Goal: Task Accomplishment & Management: Complete application form

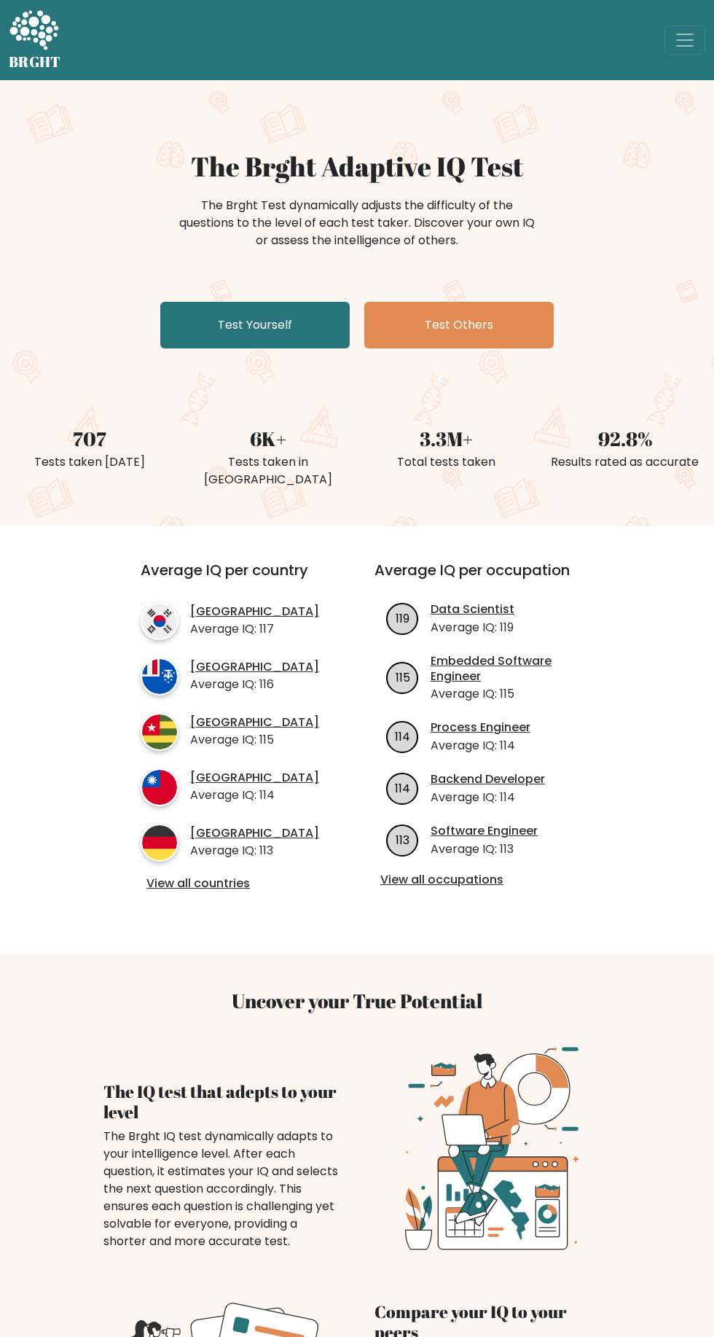
click at [258, 325] on link "Test Yourself" at bounding box center [255, 325] width 190 height 47
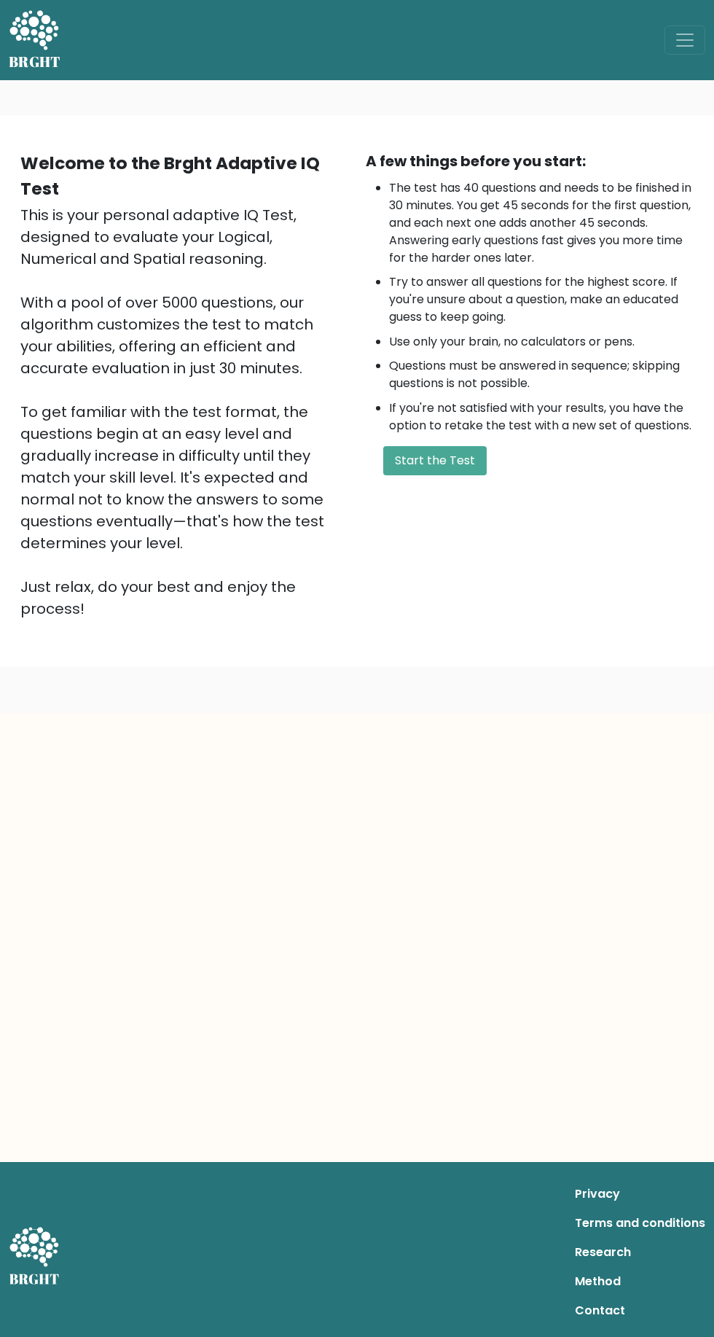
click at [452, 467] on button "Start the Test" at bounding box center [435, 460] width 104 height 29
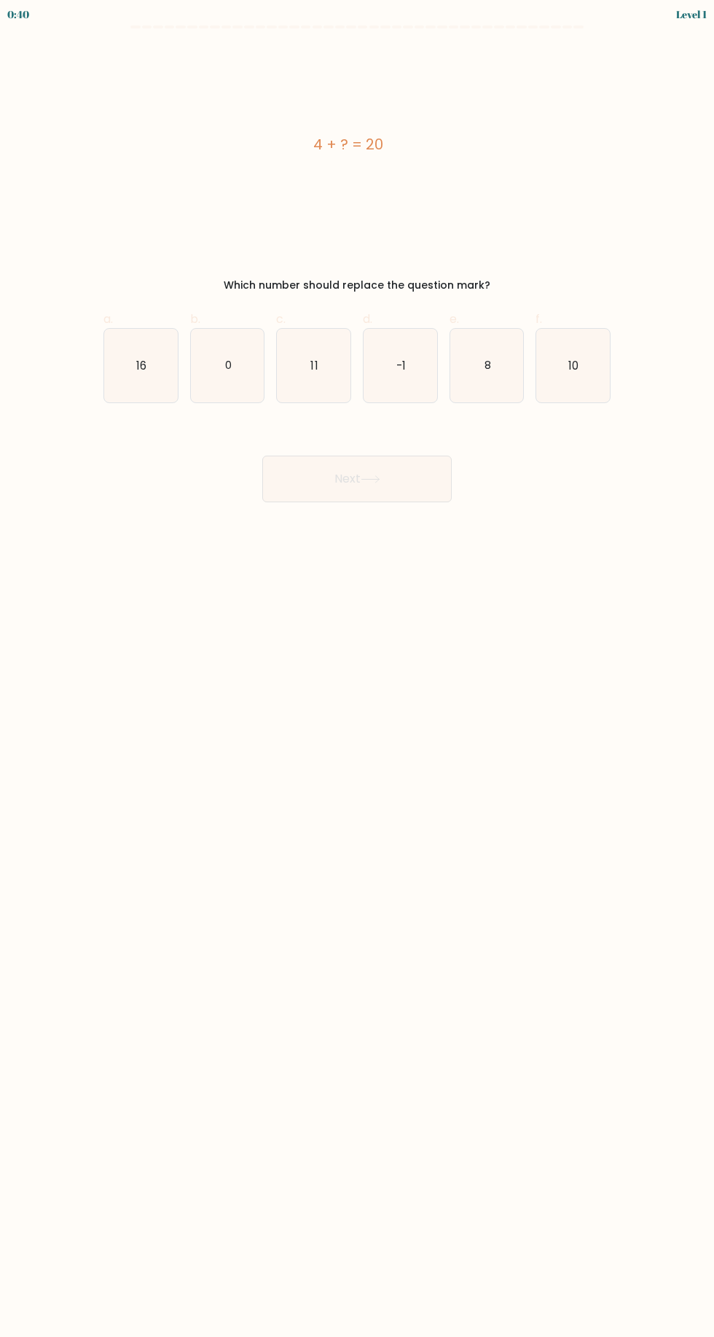
click at [150, 386] on icon "16" at bounding box center [141, 366] width 74 height 74
click at [357, 668] on input "a. 16" at bounding box center [357, 672] width 1 height 9
radio input "true"
click at [415, 480] on button "Next" at bounding box center [357, 479] width 190 height 47
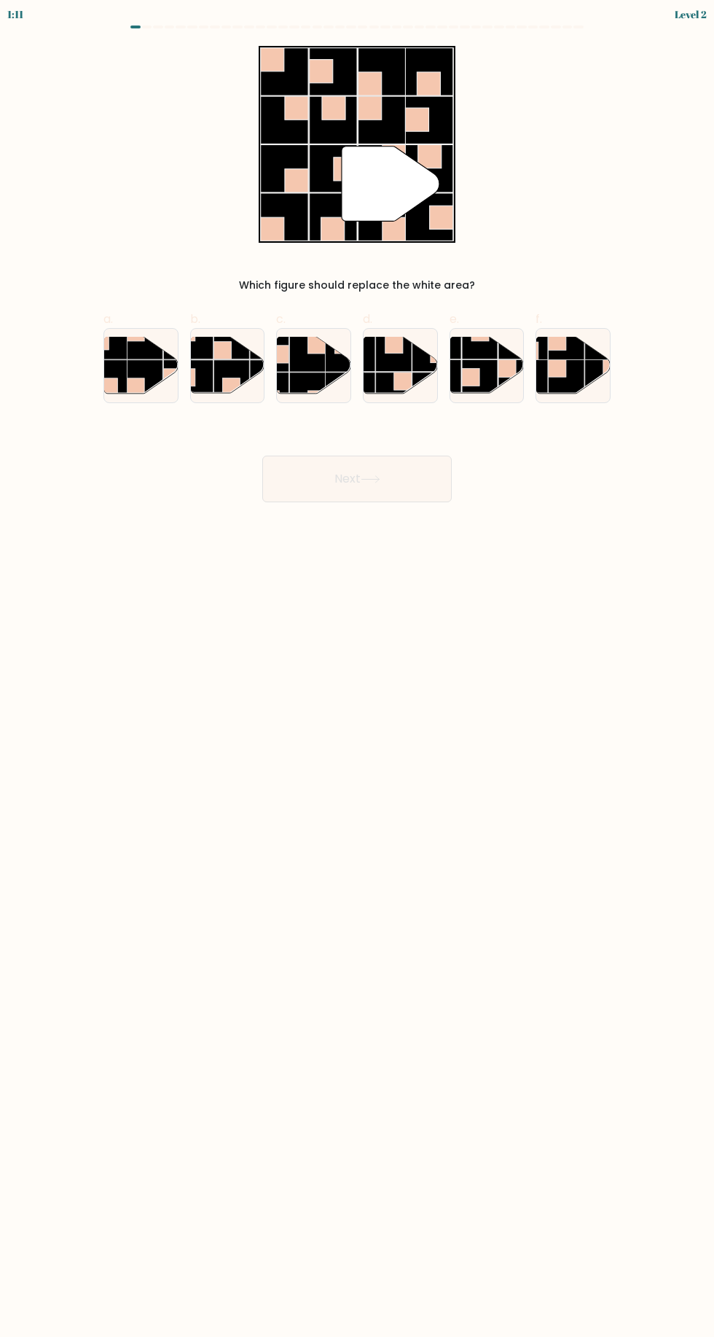
click at [310, 364] on rect at bounding box center [308, 354] width 36 height 36
click at [357, 668] on input "c." at bounding box center [357, 672] width 1 height 9
radio input "true"
click at [413, 479] on button "Next" at bounding box center [357, 479] width 190 height 47
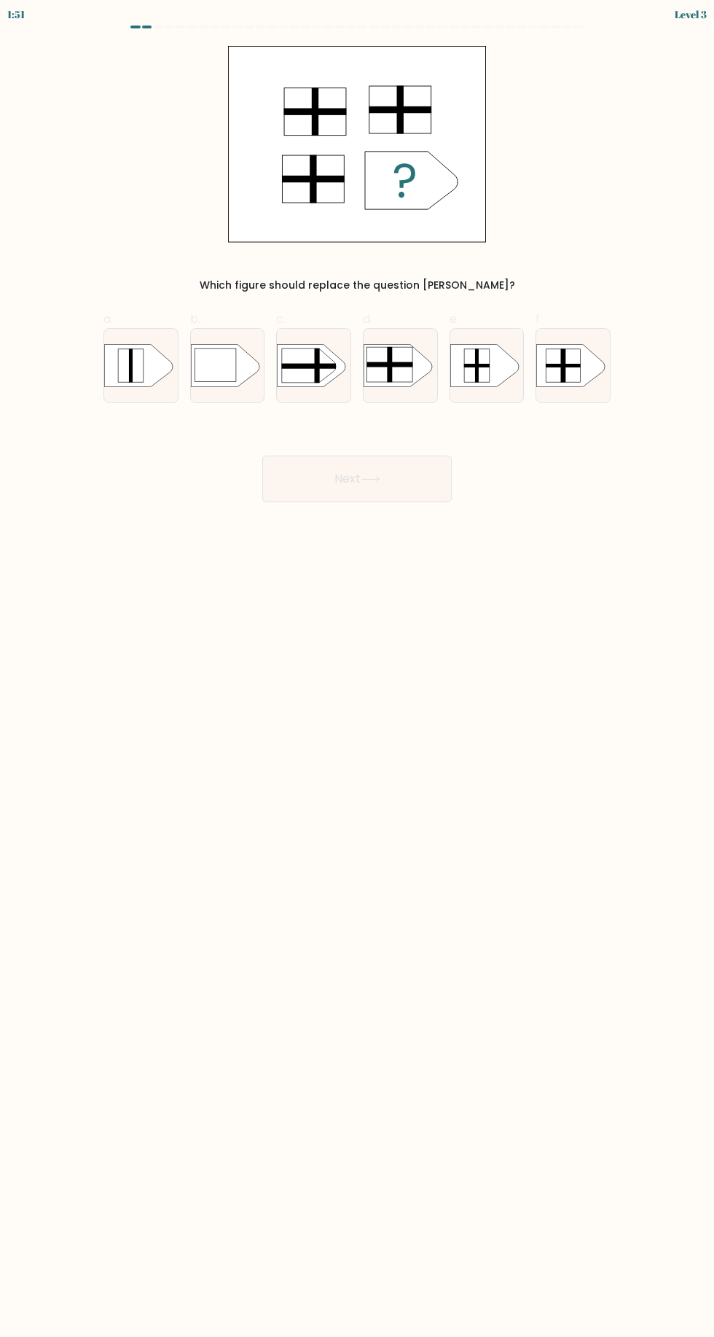
click at [401, 366] on rect at bounding box center [390, 364] width 47 height 5
click at [358, 668] on input "d." at bounding box center [357, 672] width 1 height 9
radio input "true"
click at [579, 374] on rect at bounding box center [564, 365] width 35 height 34
click at [358, 668] on input "f." at bounding box center [357, 672] width 1 height 9
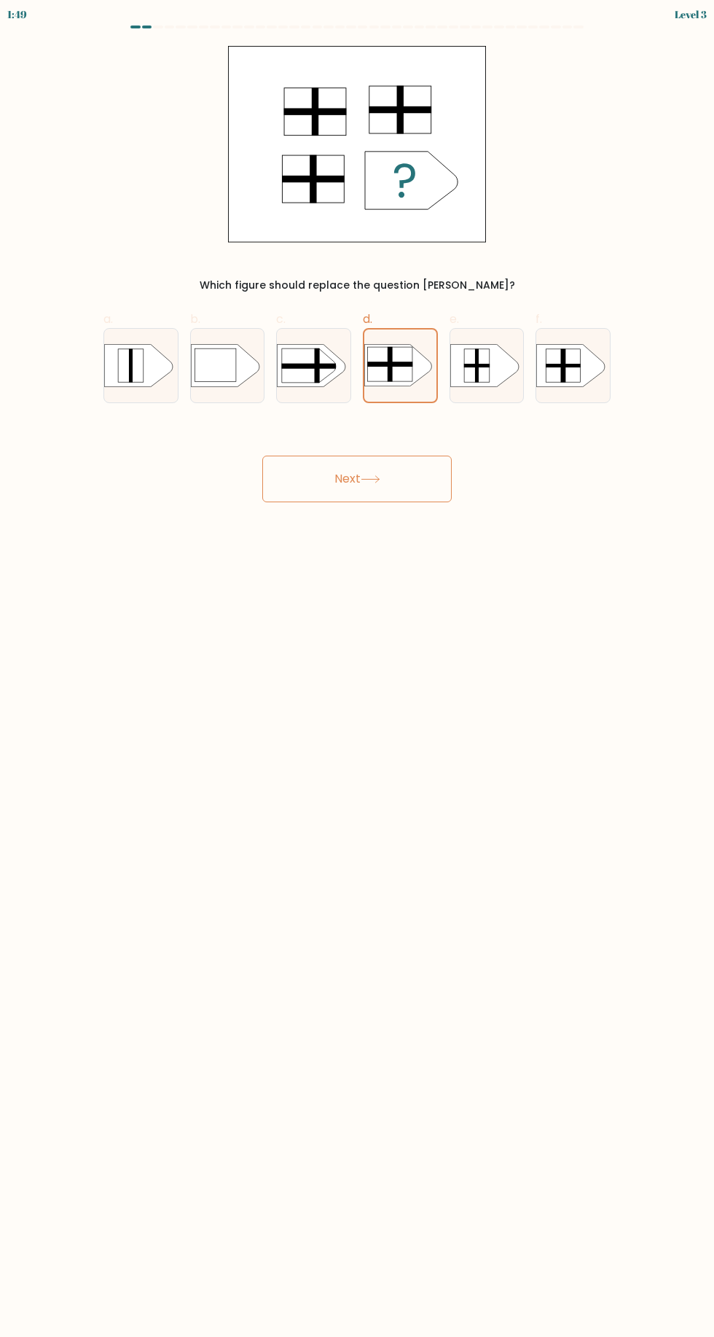
radio input "true"
click at [416, 376] on rect at bounding box center [357, 338] width 191 height 145
click at [358, 668] on input "d." at bounding box center [357, 672] width 1 height 9
radio input "true"
click at [428, 477] on button "Next" at bounding box center [357, 479] width 190 height 47
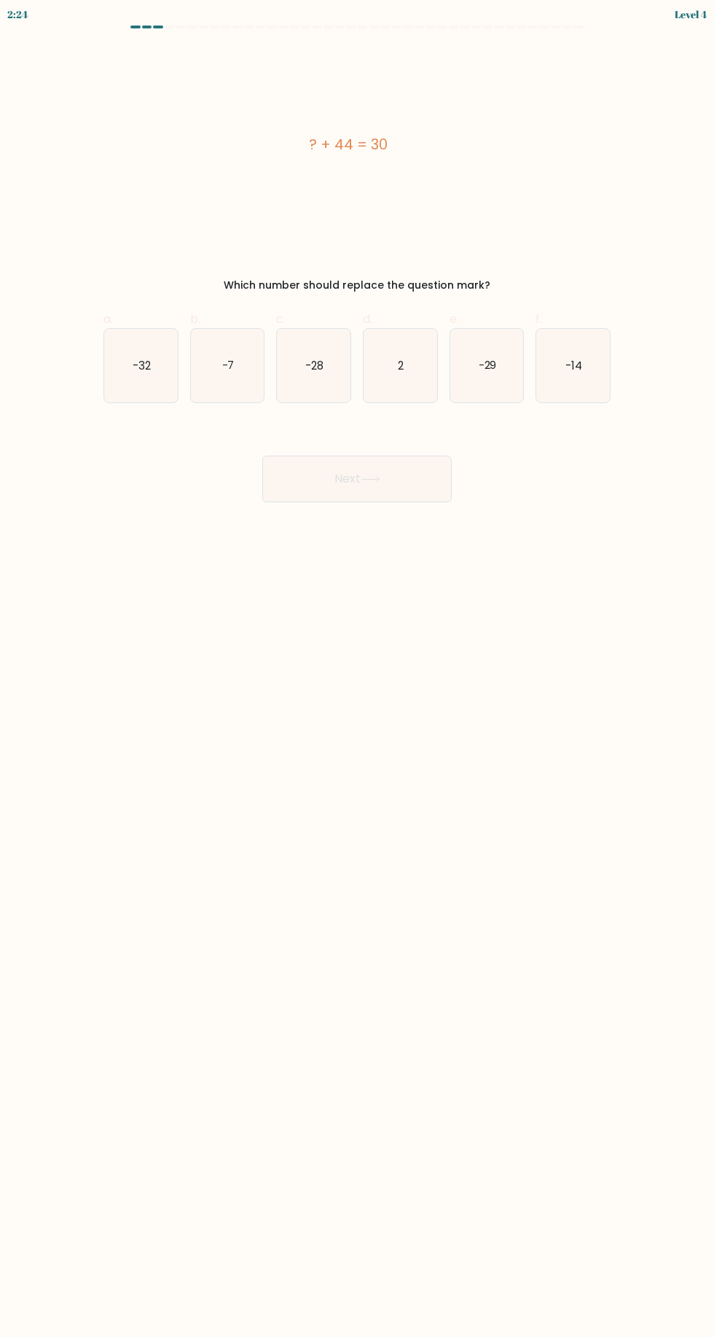
click at [572, 368] on text "-14" at bounding box center [574, 364] width 17 height 15
click at [358, 668] on input "f. -14" at bounding box center [357, 672] width 1 height 9
radio input "true"
click at [399, 485] on button "Next" at bounding box center [357, 479] width 190 height 47
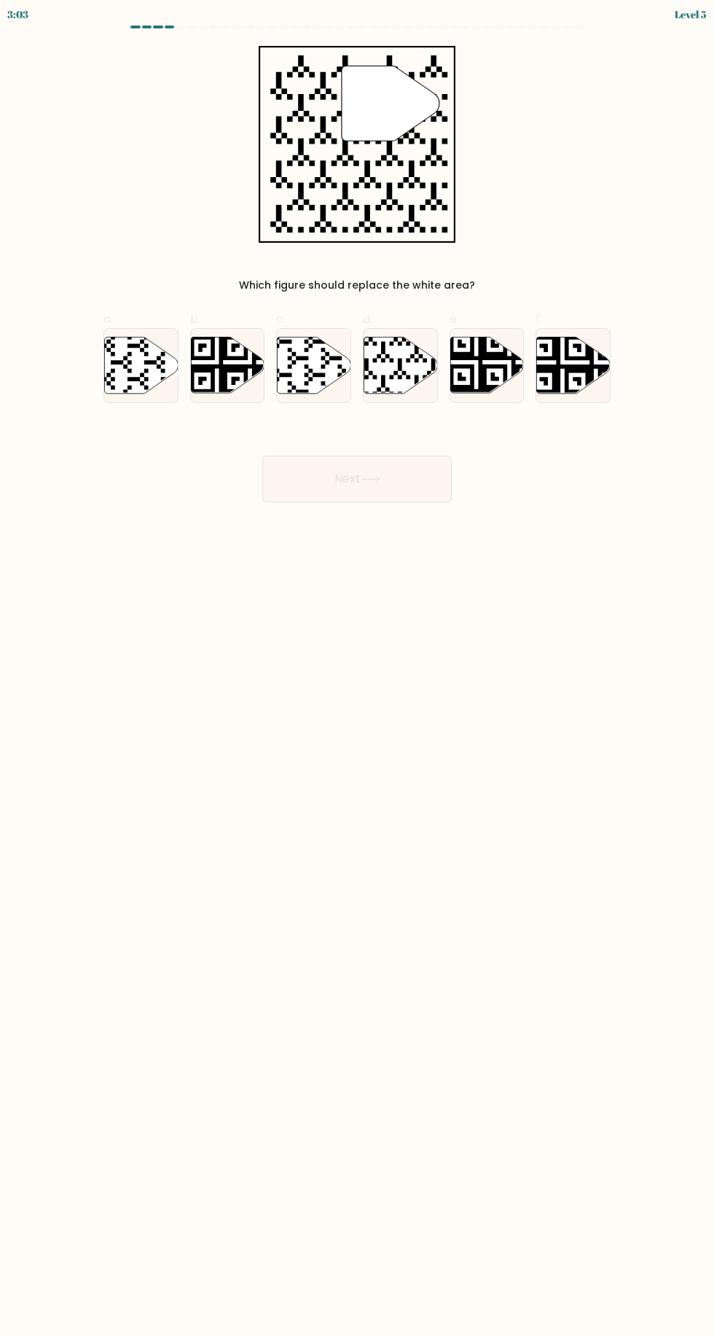
click at [418, 380] on icon at bounding box center [377, 395] width 133 height 133
click at [358, 668] on input "d." at bounding box center [357, 672] width 1 height 9
radio input "true"
click at [432, 485] on button "Next" at bounding box center [357, 479] width 190 height 47
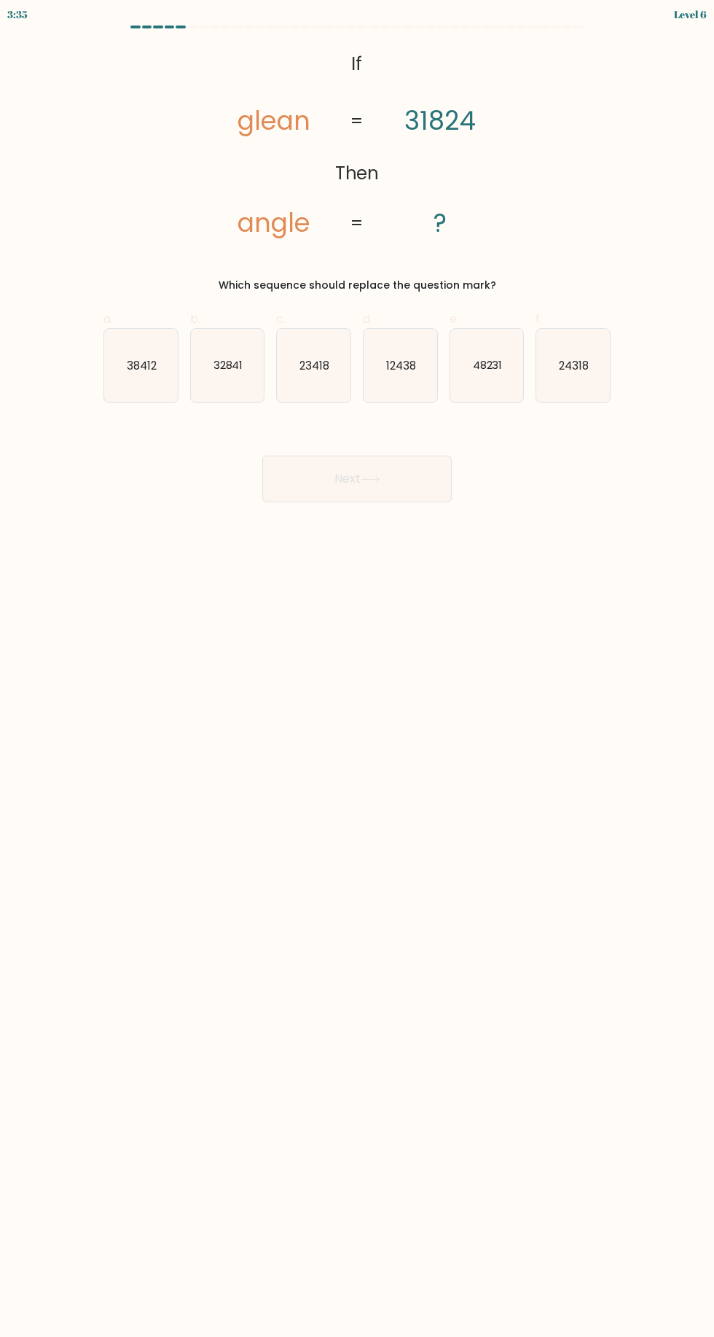
click at [580, 361] on text "24318" at bounding box center [574, 364] width 30 height 15
click at [358, 668] on input "f. 24318" at bounding box center [357, 672] width 1 height 9
radio input "true"
click at [415, 486] on button "Next" at bounding box center [357, 479] width 190 height 47
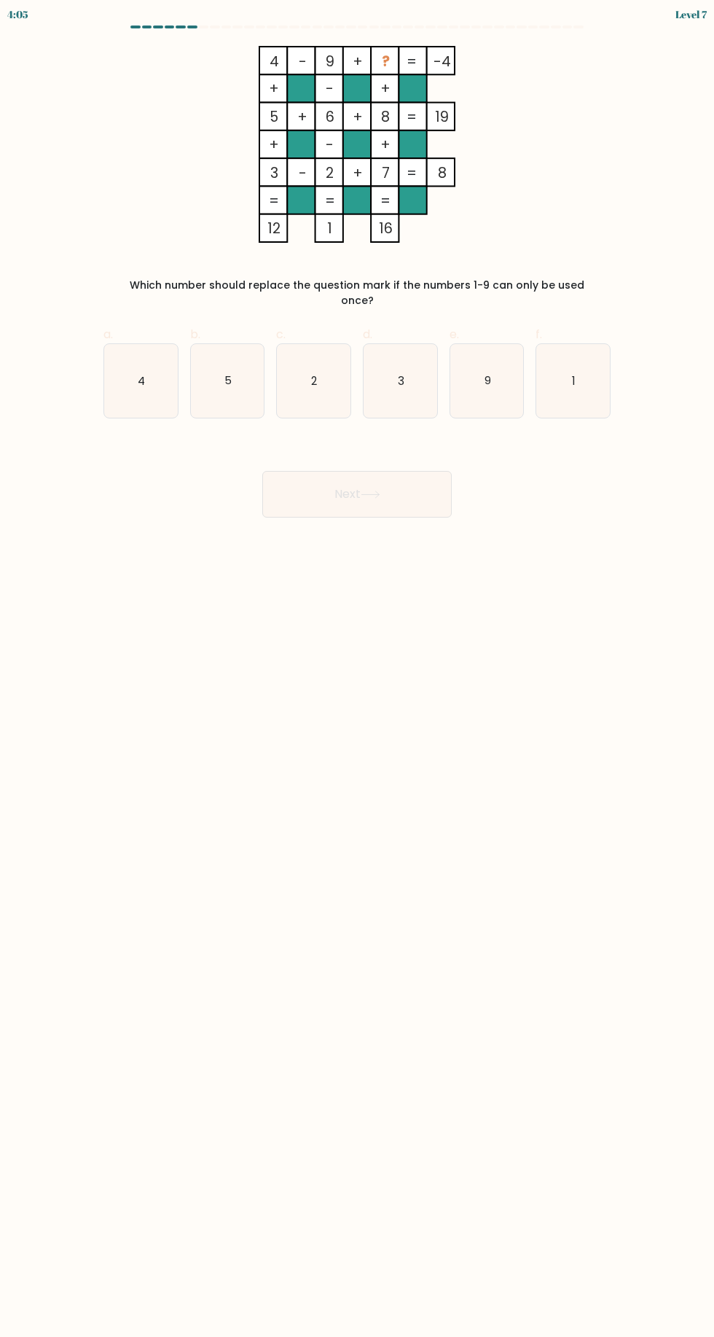
click at [579, 367] on icon "1" at bounding box center [574, 381] width 74 height 74
click at [358, 668] on input "f. 1" at bounding box center [357, 672] width 1 height 9
radio input "true"
click at [406, 483] on button "Next" at bounding box center [357, 494] width 190 height 47
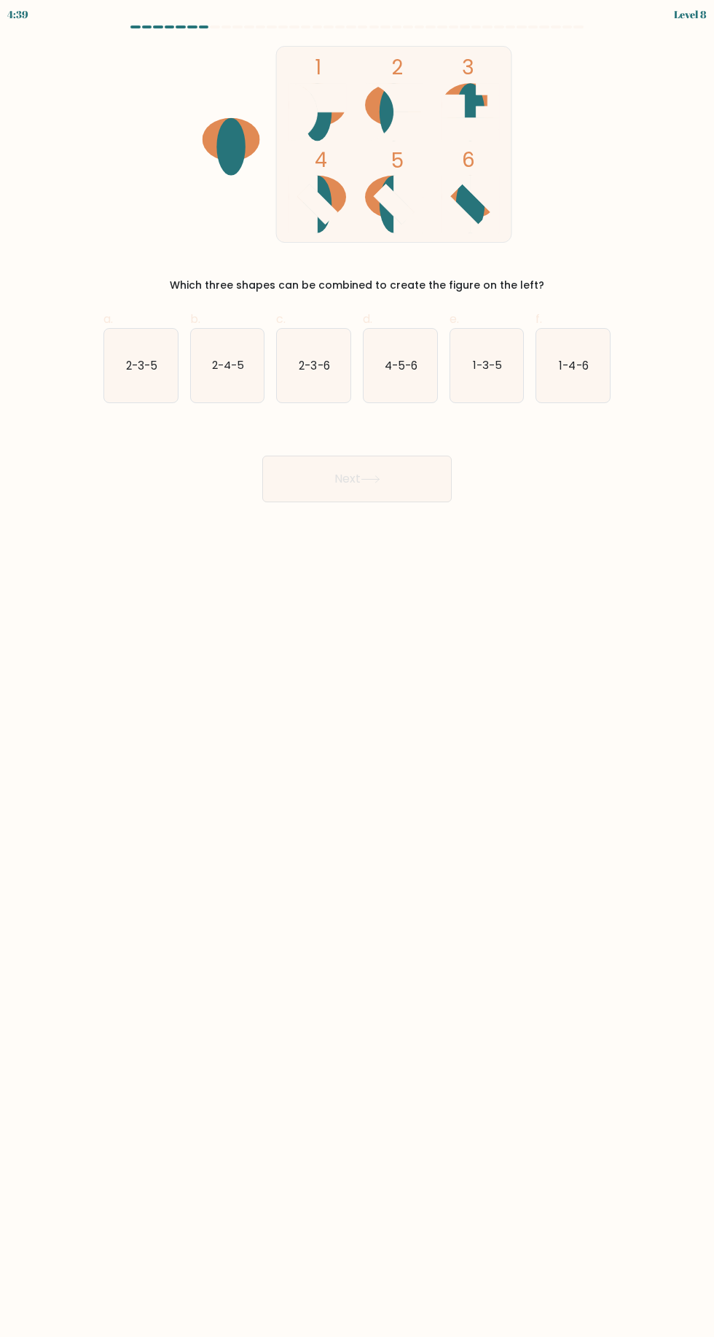
click at [230, 383] on icon "2-4-5" at bounding box center [228, 366] width 74 height 74
click at [357, 668] on input "b. 2-4-5" at bounding box center [357, 672] width 1 height 9
radio input "true"
click at [388, 494] on button "Next" at bounding box center [357, 479] width 190 height 47
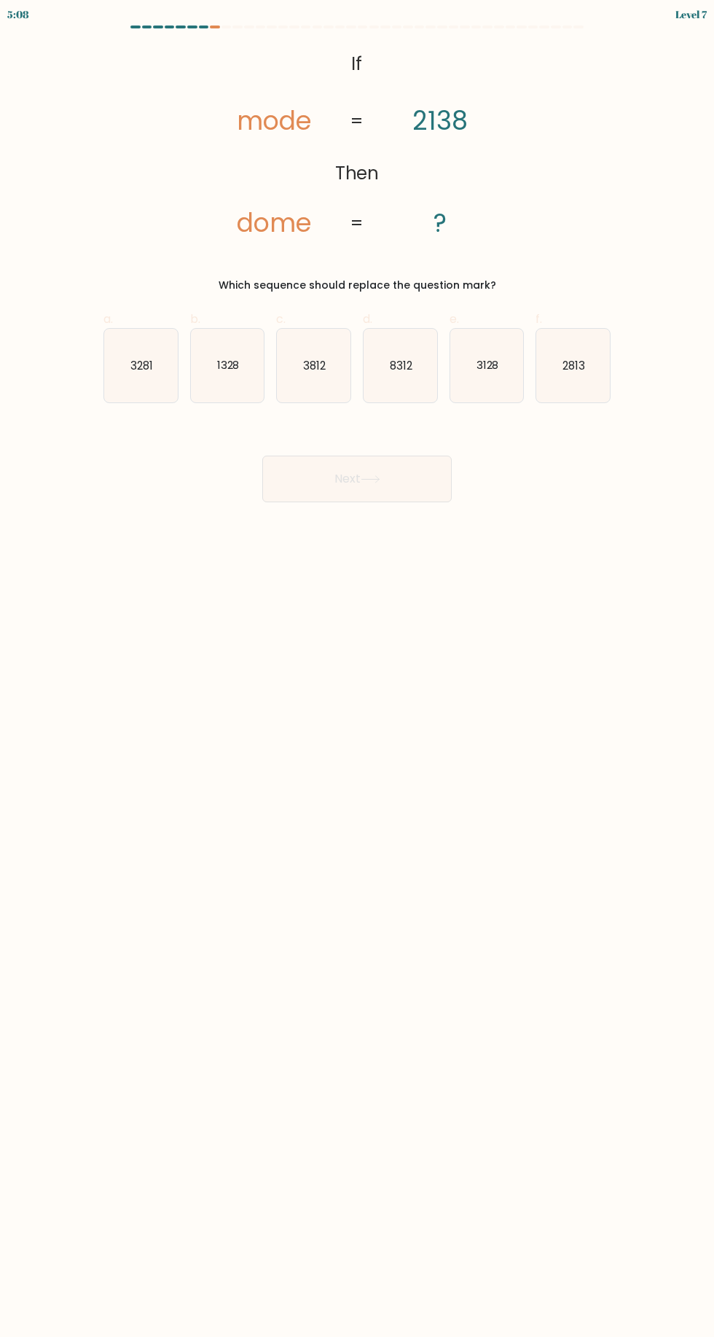
click at [490, 392] on icon "3128" at bounding box center [488, 366] width 74 height 74
click at [358, 668] on input "e. 3128" at bounding box center [357, 672] width 1 height 9
radio input "true"
click at [405, 496] on button "Next" at bounding box center [357, 479] width 190 height 47
click at [499, 394] on icon "4" at bounding box center [488, 366] width 74 height 74
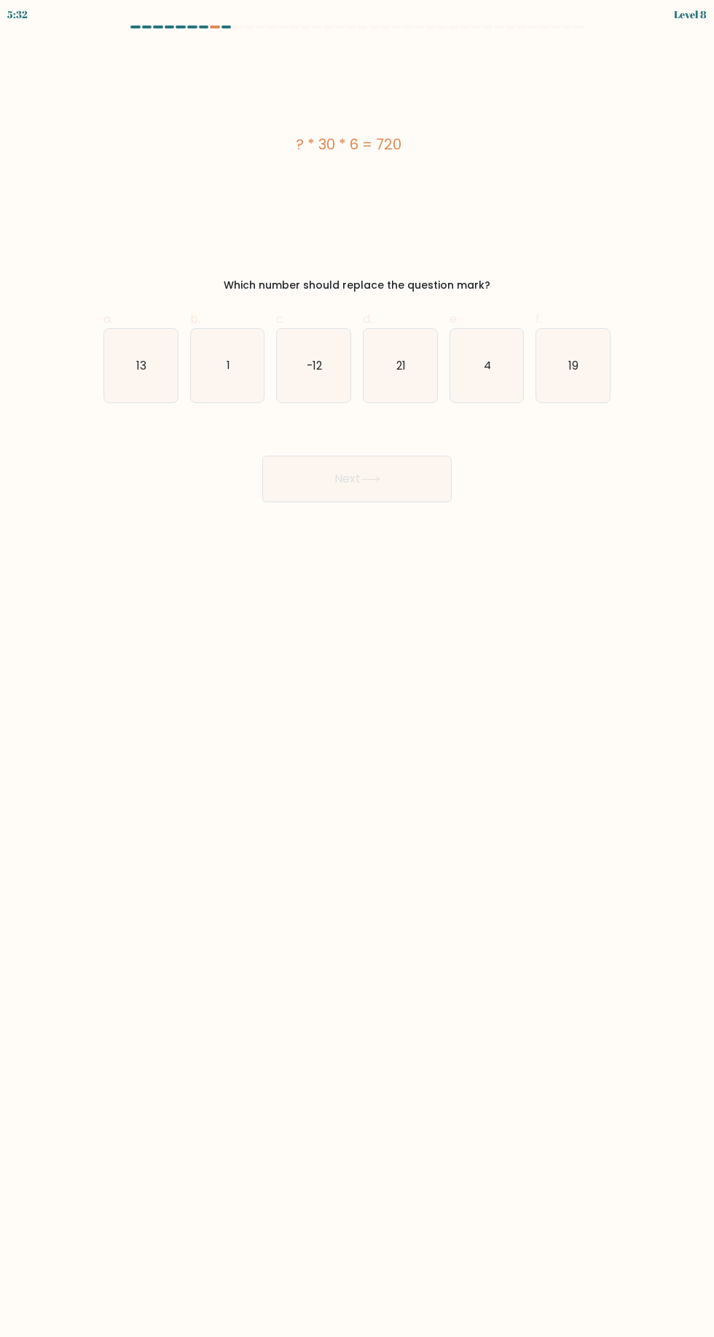
click at [358, 668] on input "e. 4" at bounding box center [357, 672] width 1 height 9
radio input "true"
click at [408, 486] on button "Next" at bounding box center [357, 479] width 190 height 47
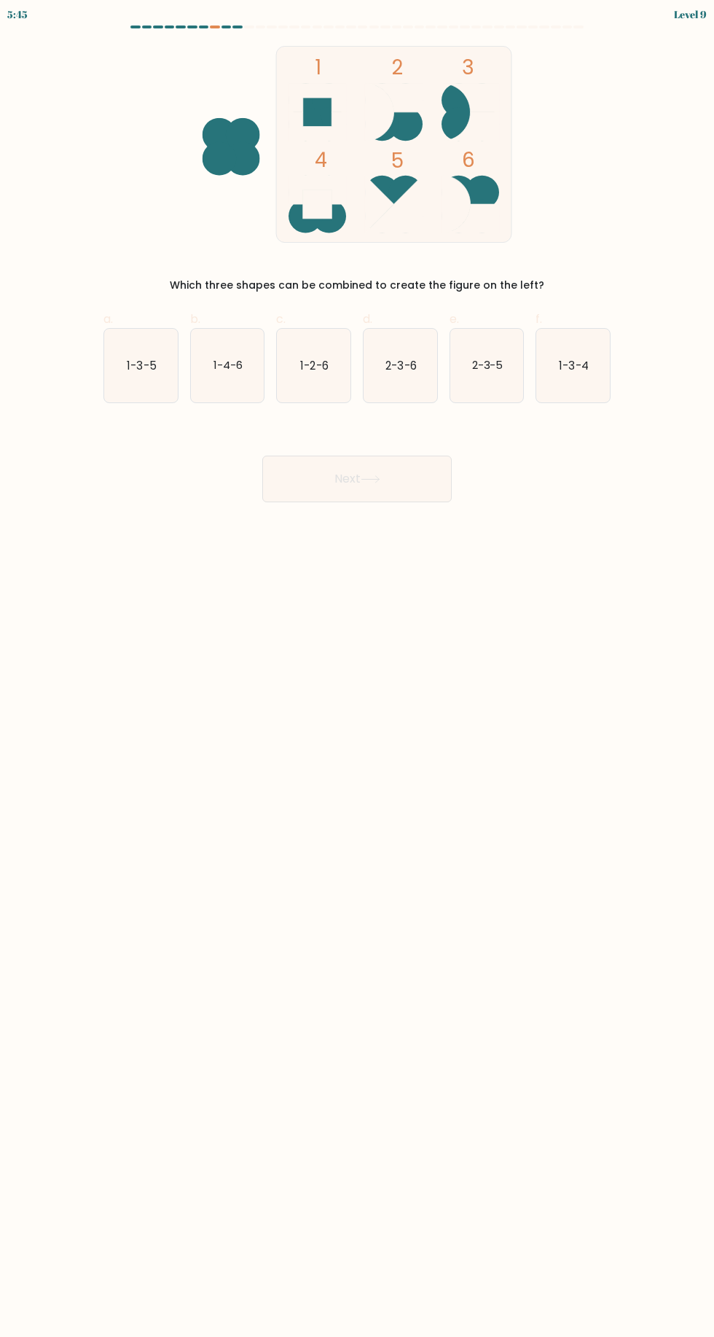
click at [580, 379] on icon "1-3-4" at bounding box center [574, 366] width 74 height 74
click at [358, 668] on input "f. 1-3-4" at bounding box center [357, 672] width 1 height 9
radio input "true"
click at [402, 495] on button "Next" at bounding box center [357, 479] width 190 height 47
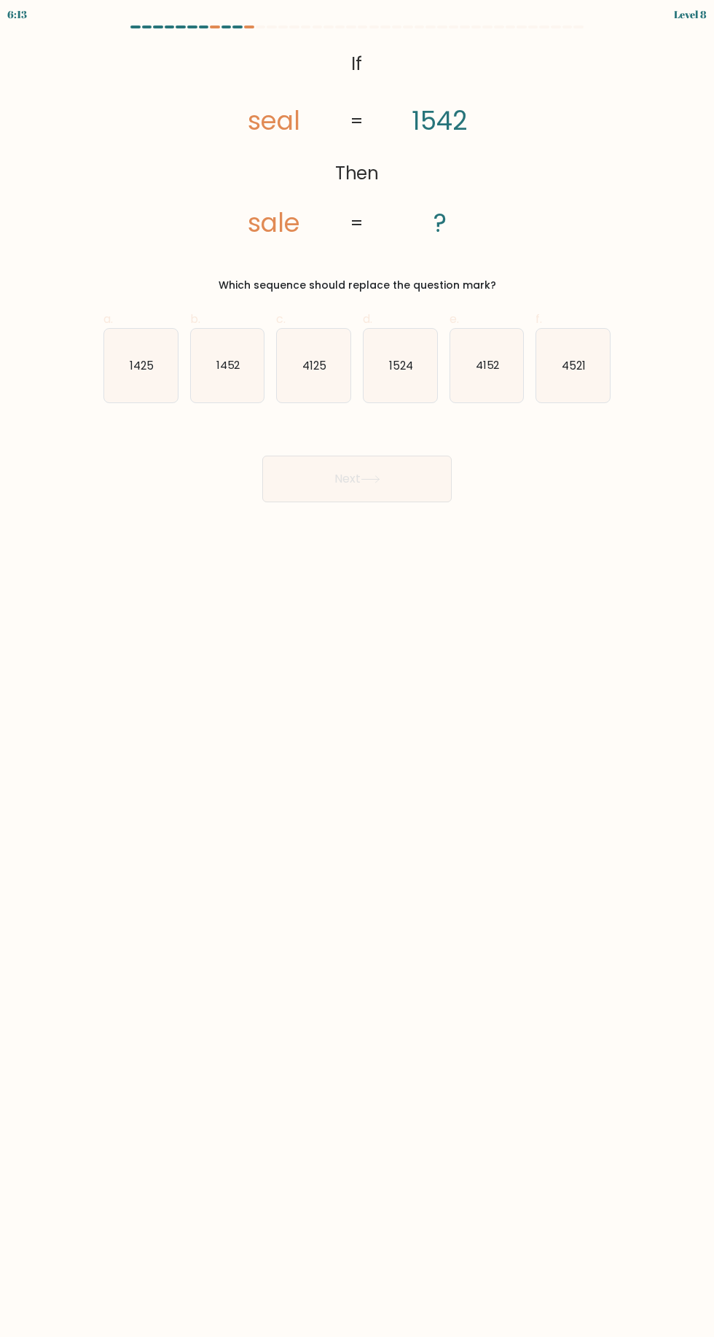
click at [139, 370] on text "1425" at bounding box center [142, 364] width 24 height 15
click at [357, 668] on input "a. 1425" at bounding box center [357, 672] width 1 height 9
radio input "true"
click at [391, 496] on button "Next" at bounding box center [357, 479] width 190 height 47
click at [426, 394] on icon "-45" at bounding box center [401, 366] width 74 height 74
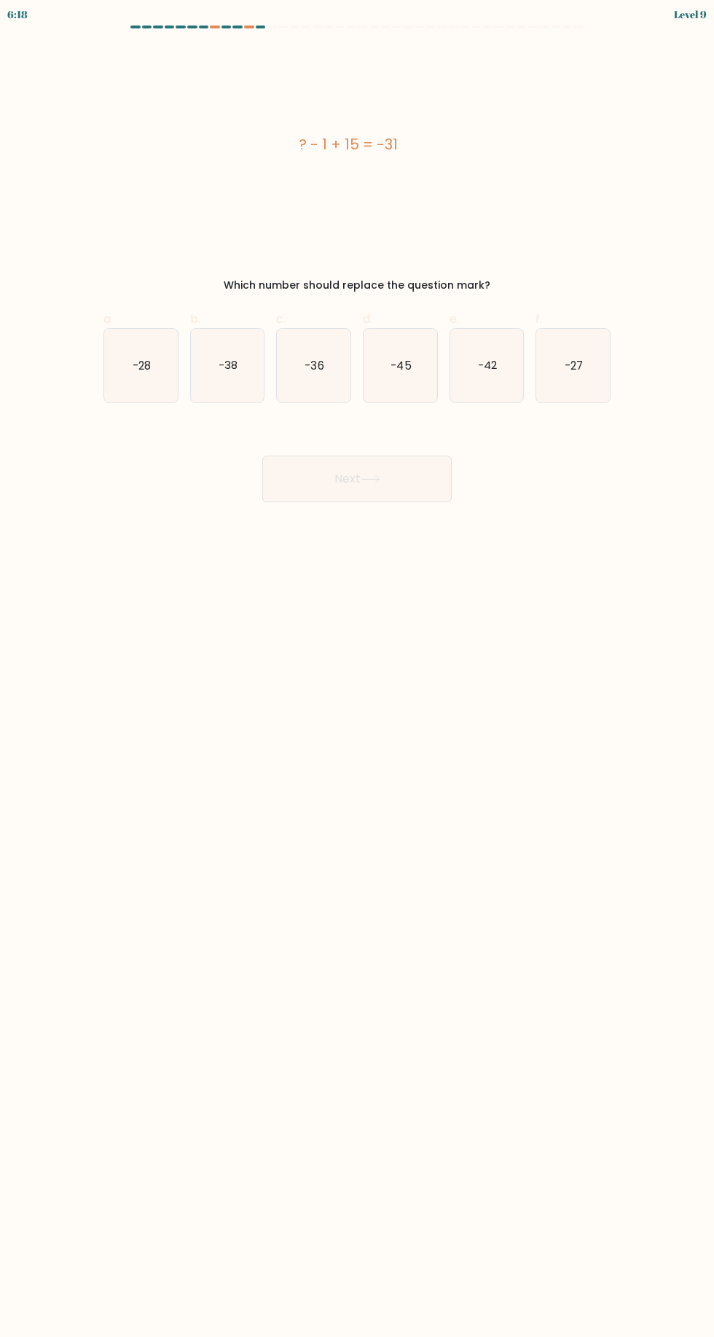
click at [358, 668] on input "d. -45" at bounding box center [357, 672] width 1 height 9
radio input "true"
click at [400, 494] on button "Next" at bounding box center [357, 479] width 190 height 47
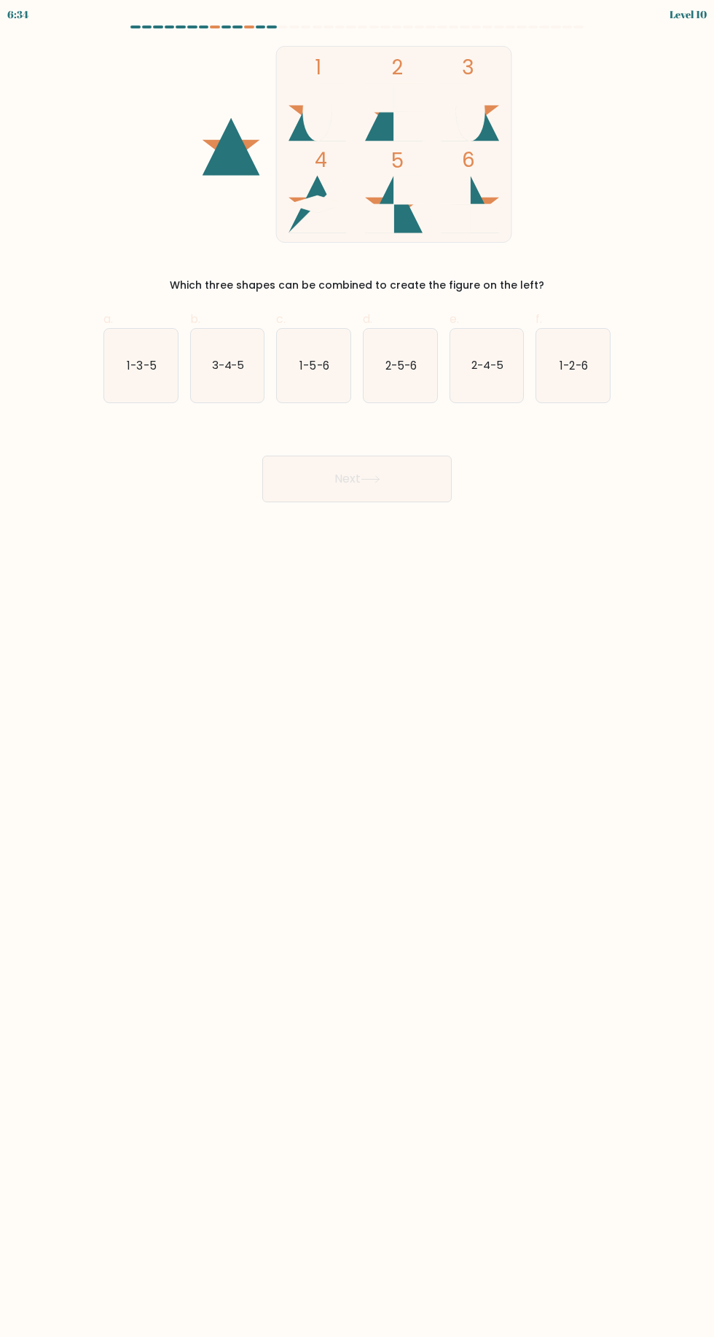
click at [248, 387] on icon "3-4-5" at bounding box center [228, 366] width 74 height 74
click at [357, 668] on input "b. 3-4-5" at bounding box center [357, 672] width 1 height 9
radio input "true"
click at [374, 478] on icon at bounding box center [370, 479] width 17 height 7
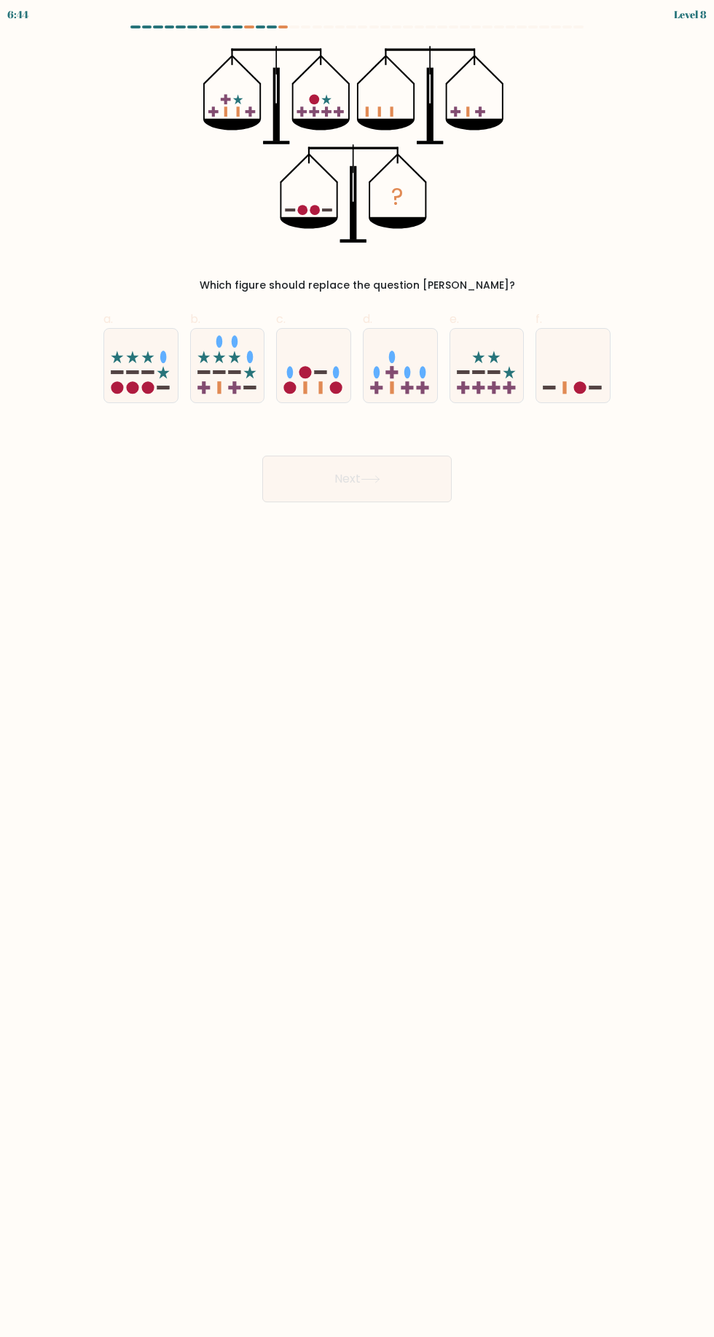
click at [574, 423] on div "Next" at bounding box center [357, 462] width 525 height 82
click at [564, 375] on icon at bounding box center [574, 365] width 74 height 61
click at [358, 668] on input "f." at bounding box center [357, 672] width 1 height 9
radio input "true"
click at [419, 494] on button "Next" at bounding box center [357, 479] width 190 height 47
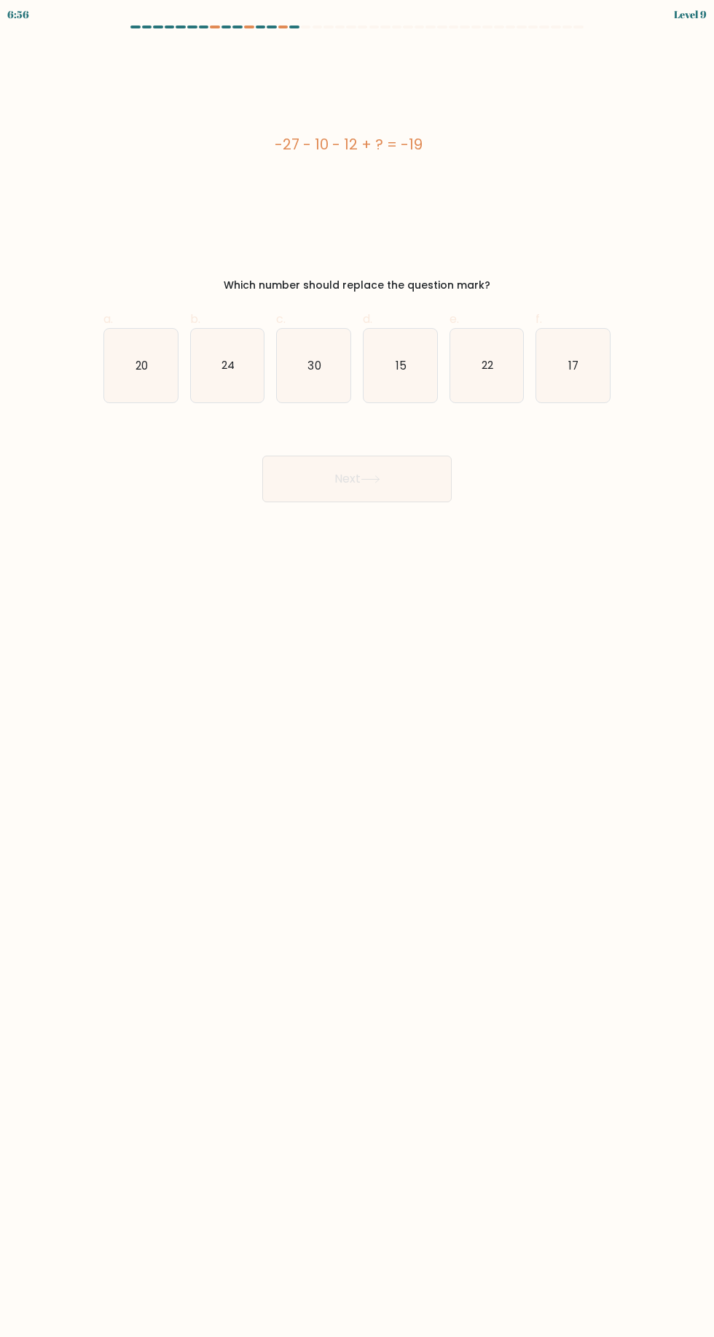
click at [146, 397] on icon "20" at bounding box center [141, 366] width 74 height 74
click at [357, 668] on input "a. 20" at bounding box center [357, 672] width 1 height 9
radio input "true"
click at [408, 527] on body "6:55 Level 9 a." at bounding box center [357, 668] width 714 height 1337
click at [421, 477] on button "Next" at bounding box center [357, 479] width 190 height 47
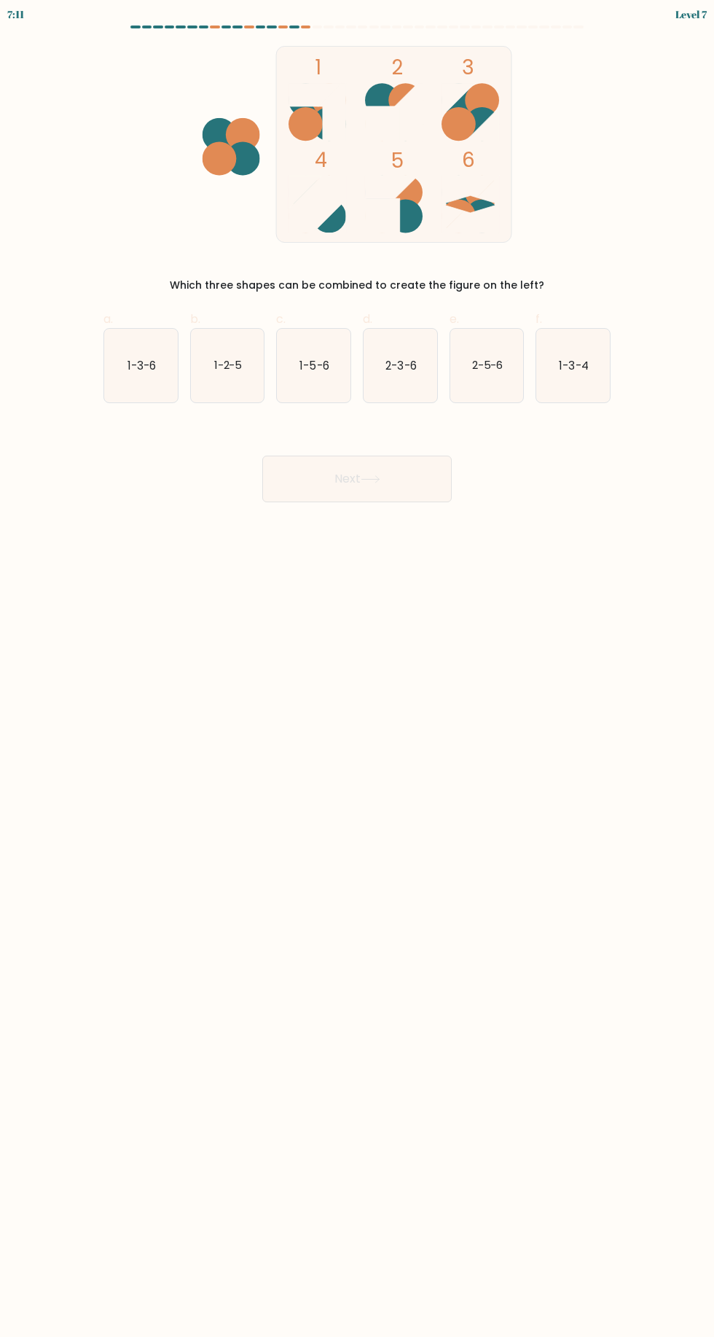
click at [506, 397] on icon "2-5-6" at bounding box center [488, 366] width 74 height 74
click at [358, 668] on input "e. 2-5-6" at bounding box center [357, 672] width 1 height 9
radio input "true"
click at [427, 494] on button "Next" at bounding box center [357, 479] width 190 height 47
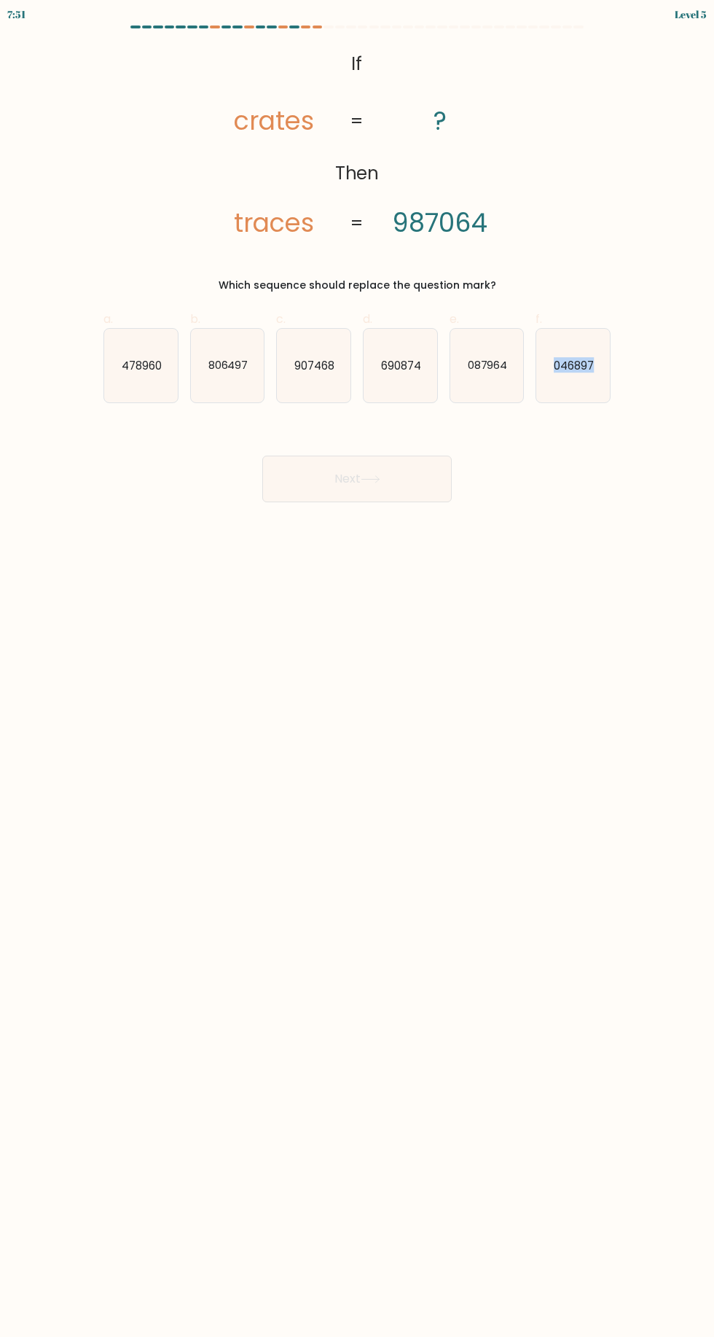
click at [409, 730] on body "7:51 Level 5 If" at bounding box center [357, 668] width 714 height 1337
click at [413, 742] on body "7:19 Level 5 If" at bounding box center [357, 668] width 714 height 1337
click at [521, 401] on icon "087964" at bounding box center [488, 366] width 74 height 74
click at [358, 668] on input "e. 087964" at bounding box center [357, 672] width 1 height 9
radio input "true"
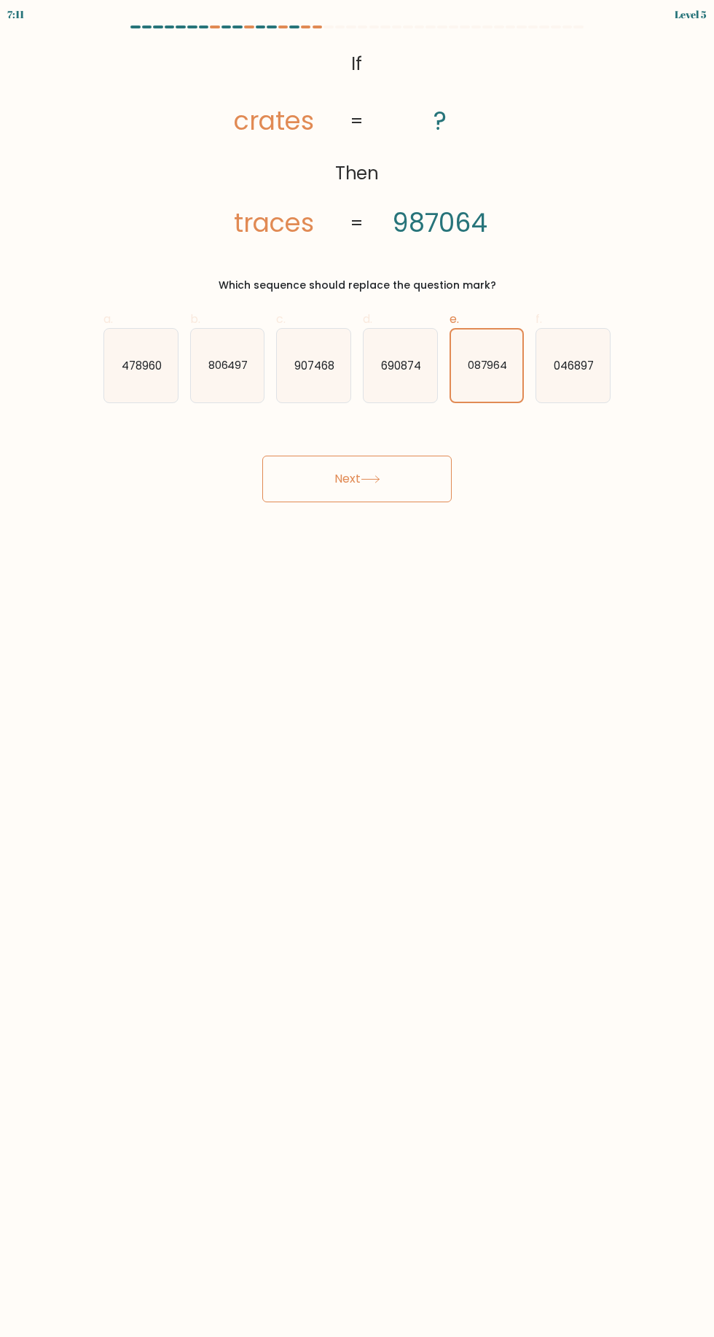
click at [451, 483] on button "Next" at bounding box center [357, 479] width 190 height 47
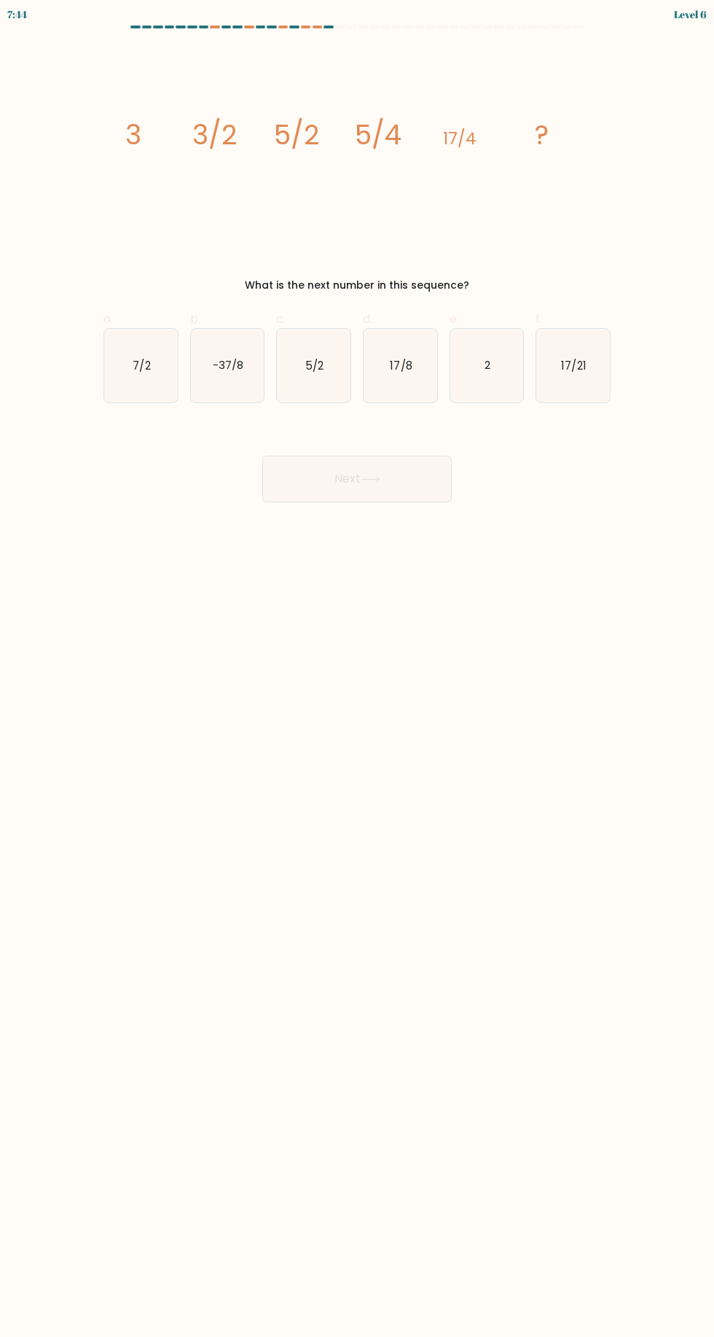
click at [421, 394] on icon "17/8" at bounding box center [401, 366] width 74 height 74
click at [358, 668] on input "d. 17/8" at bounding box center [357, 672] width 1 height 9
radio input "true"
click at [402, 487] on button "Next" at bounding box center [357, 479] width 190 height 47
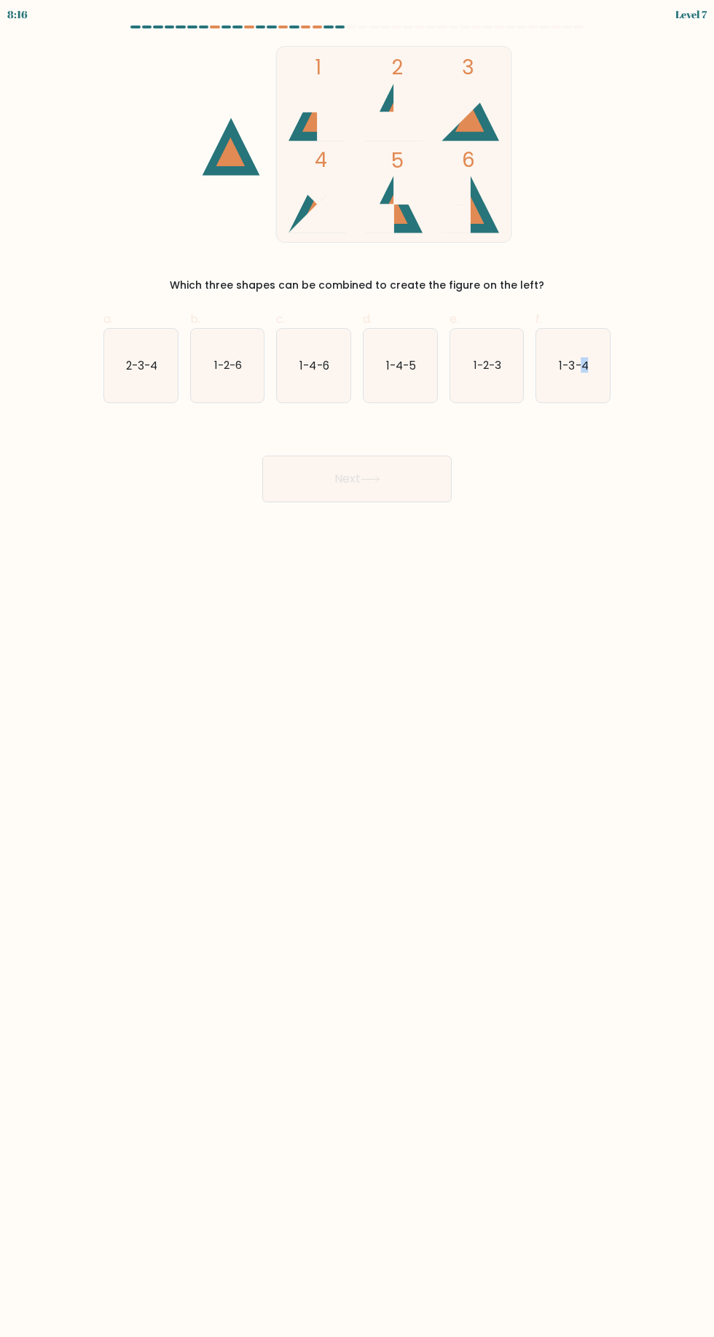
click at [417, 734] on body "8:16 Level 7" at bounding box center [357, 668] width 714 height 1337
click at [402, 768] on body "7:59 Level 7" at bounding box center [357, 668] width 714 height 1337
click at [404, 766] on body "7:40 Level 7" at bounding box center [357, 668] width 714 height 1337
click at [402, 770] on body "7:32 Level 7" at bounding box center [357, 668] width 714 height 1337
click at [253, 391] on icon "1-2-6" at bounding box center [228, 366] width 74 height 74
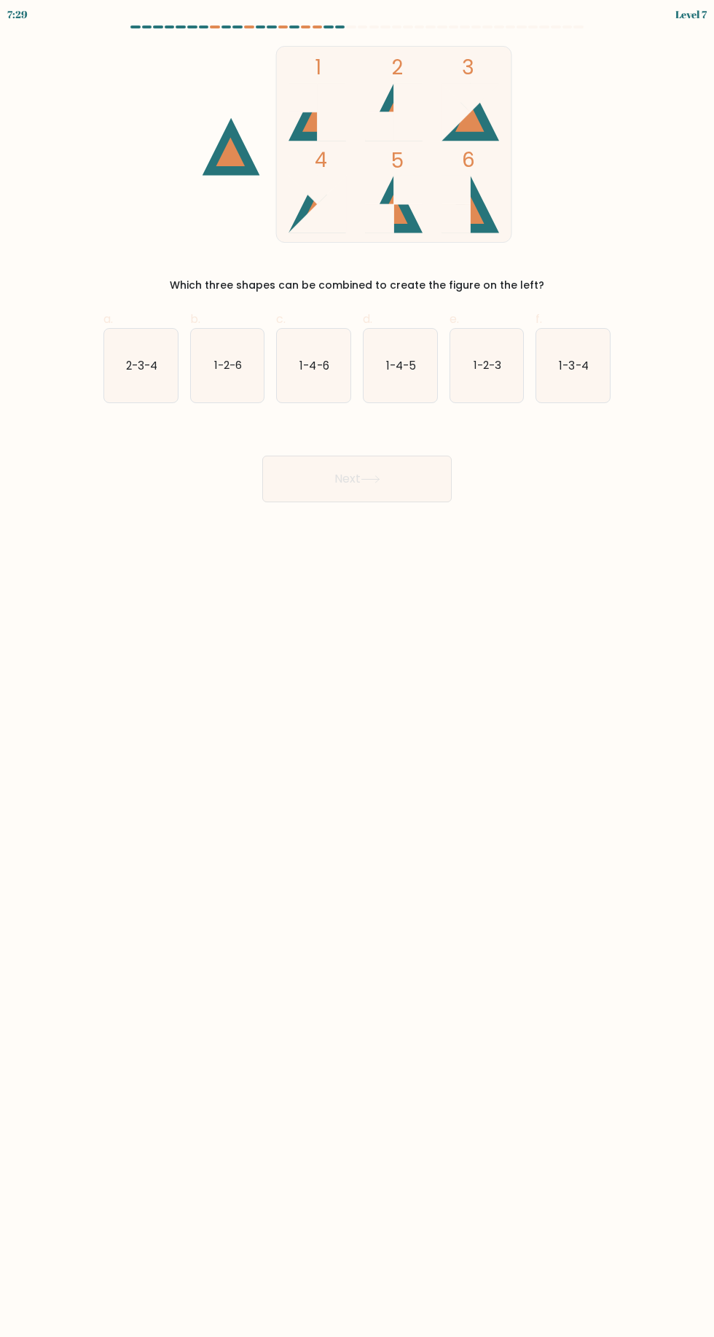
click at [357, 668] on input "b. 1-2-6" at bounding box center [357, 672] width 1 height 9
radio input "true"
click at [377, 497] on button "Next" at bounding box center [357, 479] width 190 height 47
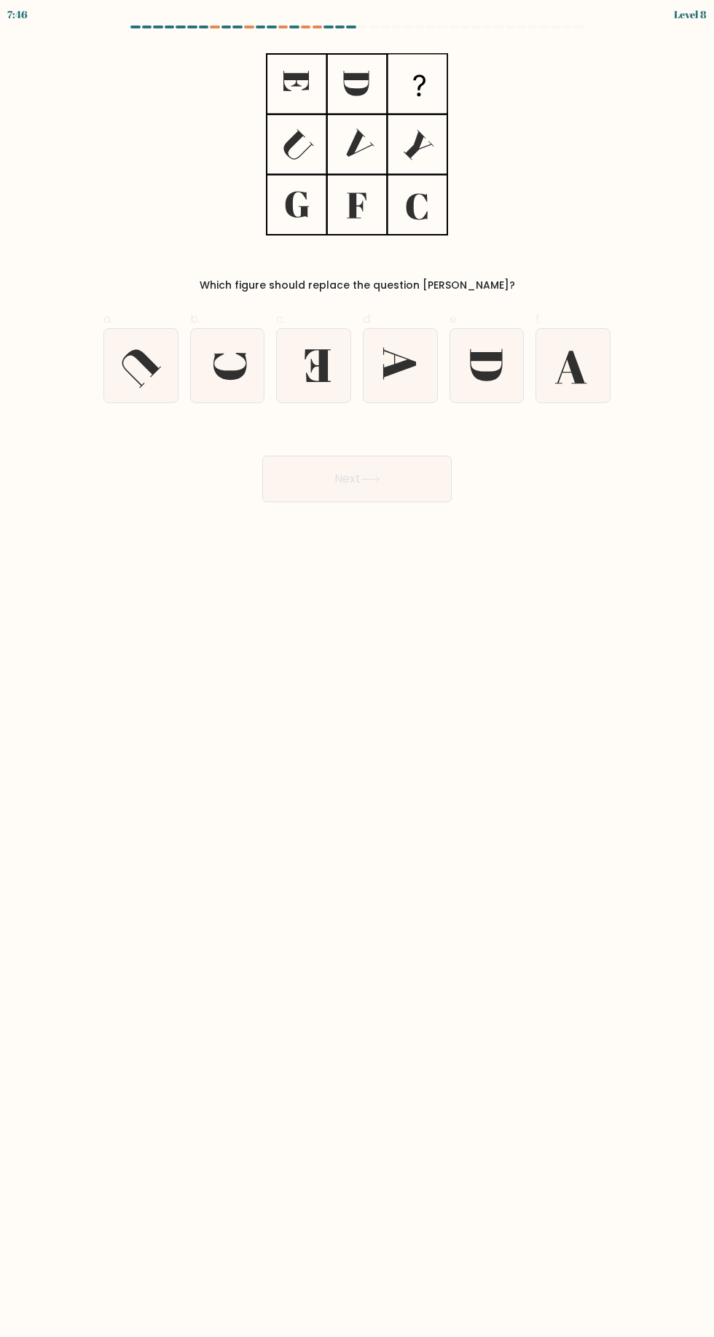
click at [225, 389] on icon at bounding box center [228, 366] width 74 height 74
click at [357, 668] on input "b." at bounding box center [357, 672] width 1 height 9
radio input "true"
click at [414, 391] on icon at bounding box center [401, 366] width 74 height 74
click at [358, 668] on input "d." at bounding box center [357, 672] width 1 height 9
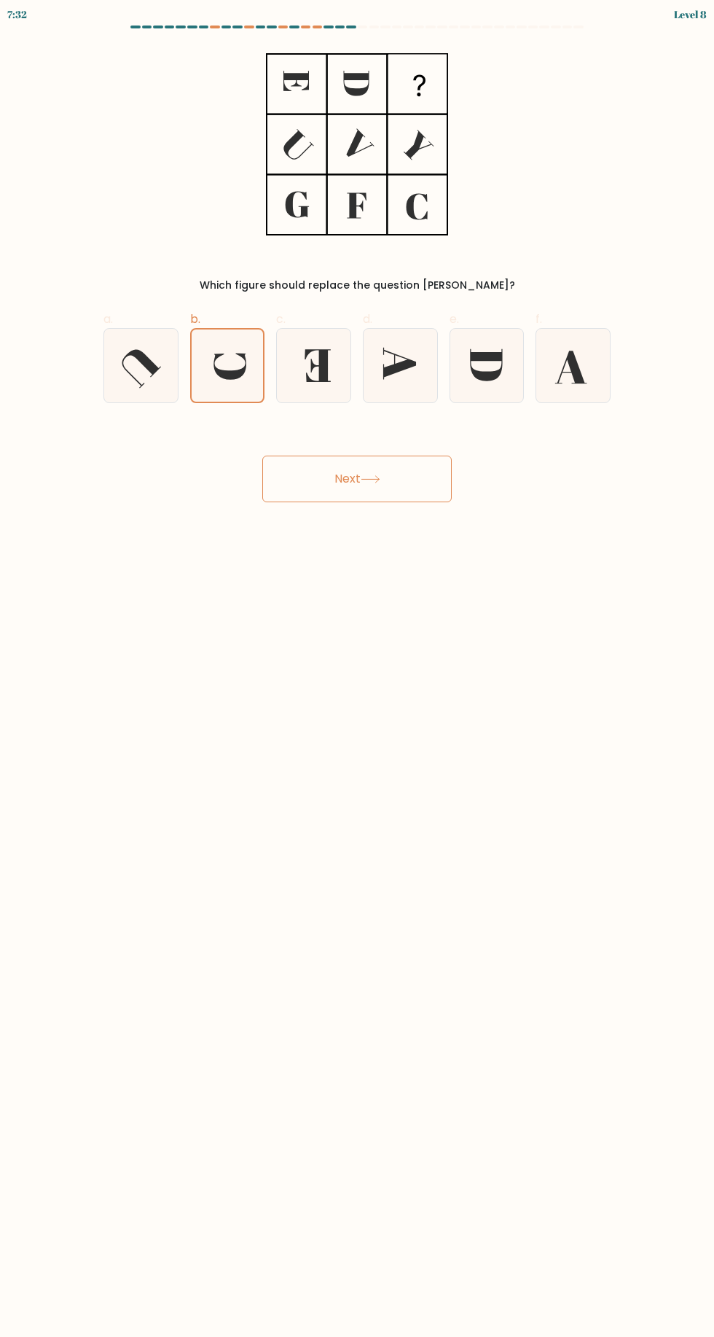
radio input "true"
click at [416, 500] on button "Next" at bounding box center [357, 479] width 190 height 47
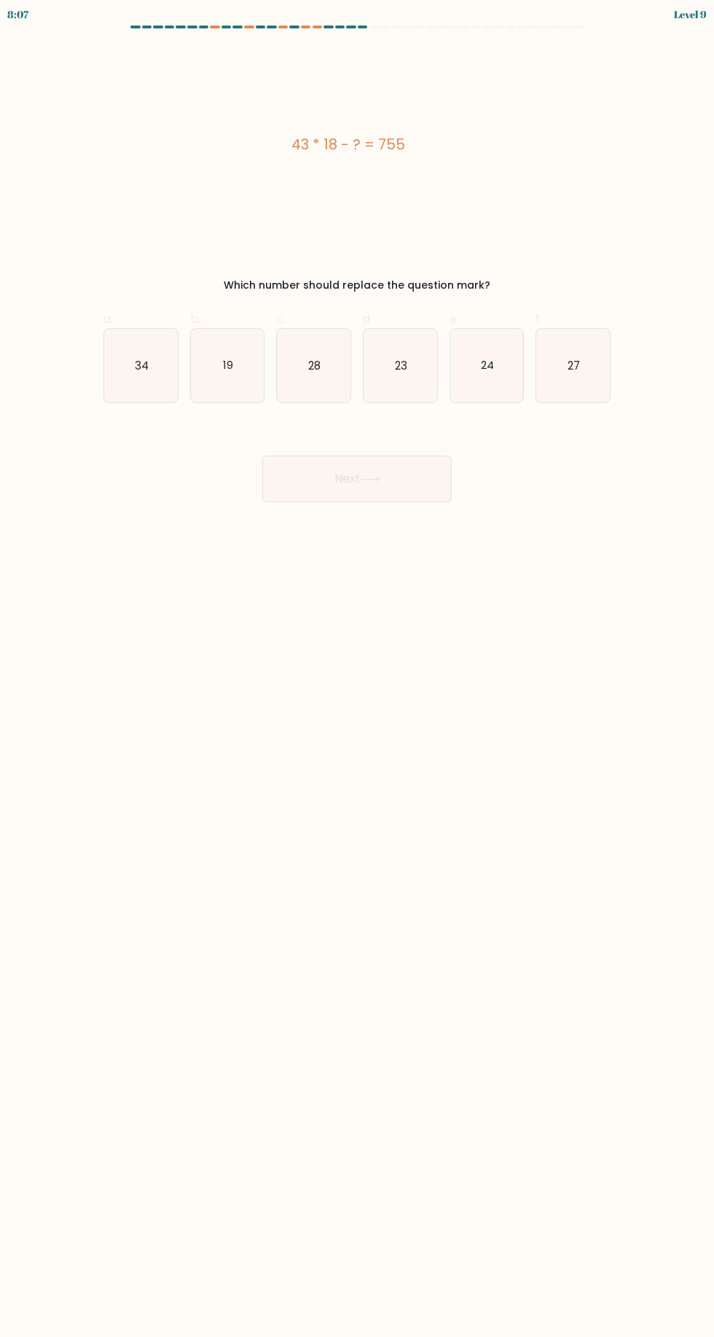
click at [245, 391] on icon "19" at bounding box center [228, 366] width 74 height 74
click at [357, 668] on input "b. 19" at bounding box center [357, 672] width 1 height 9
radio input "true"
click at [395, 496] on button "Next" at bounding box center [357, 479] width 190 height 47
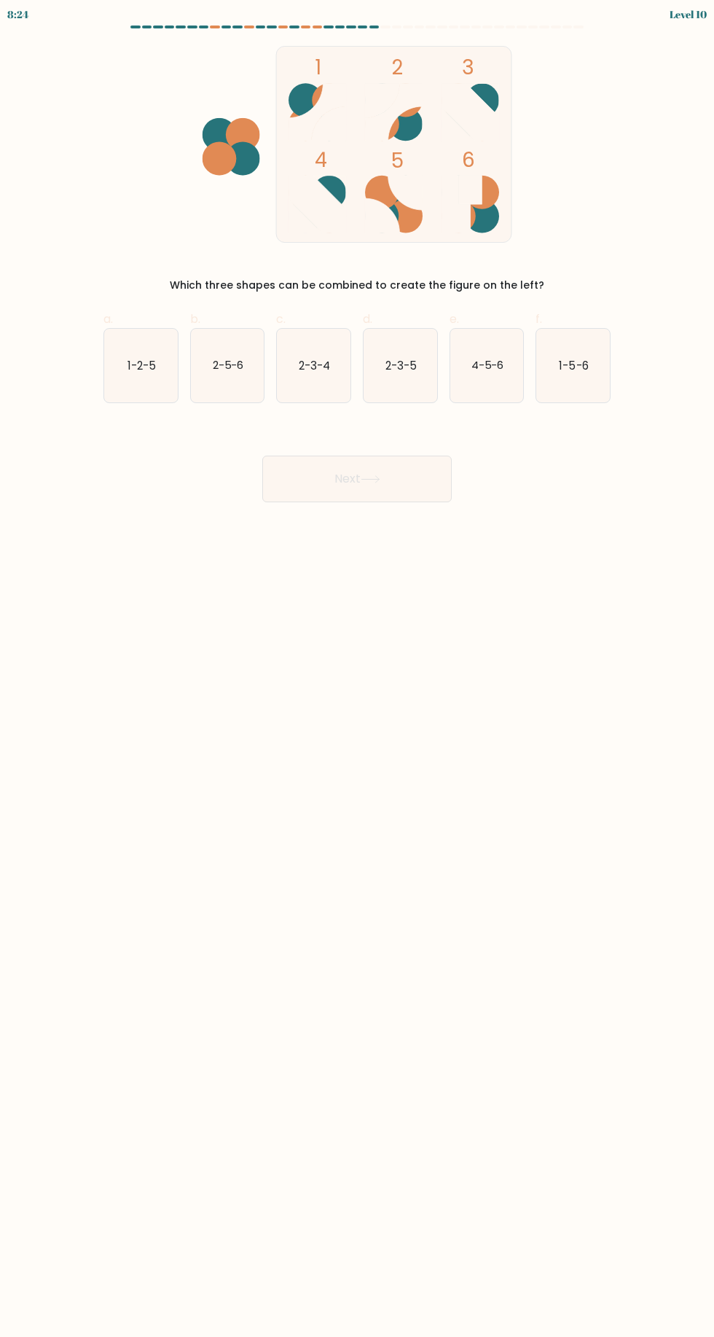
click at [502, 394] on icon "4-5-6" at bounding box center [488, 366] width 74 height 74
click at [358, 668] on input "e. 4-5-6" at bounding box center [357, 672] width 1 height 9
radio input "true"
click at [430, 494] on button "Next" at bounding box center [357, 479] width 190 height 47
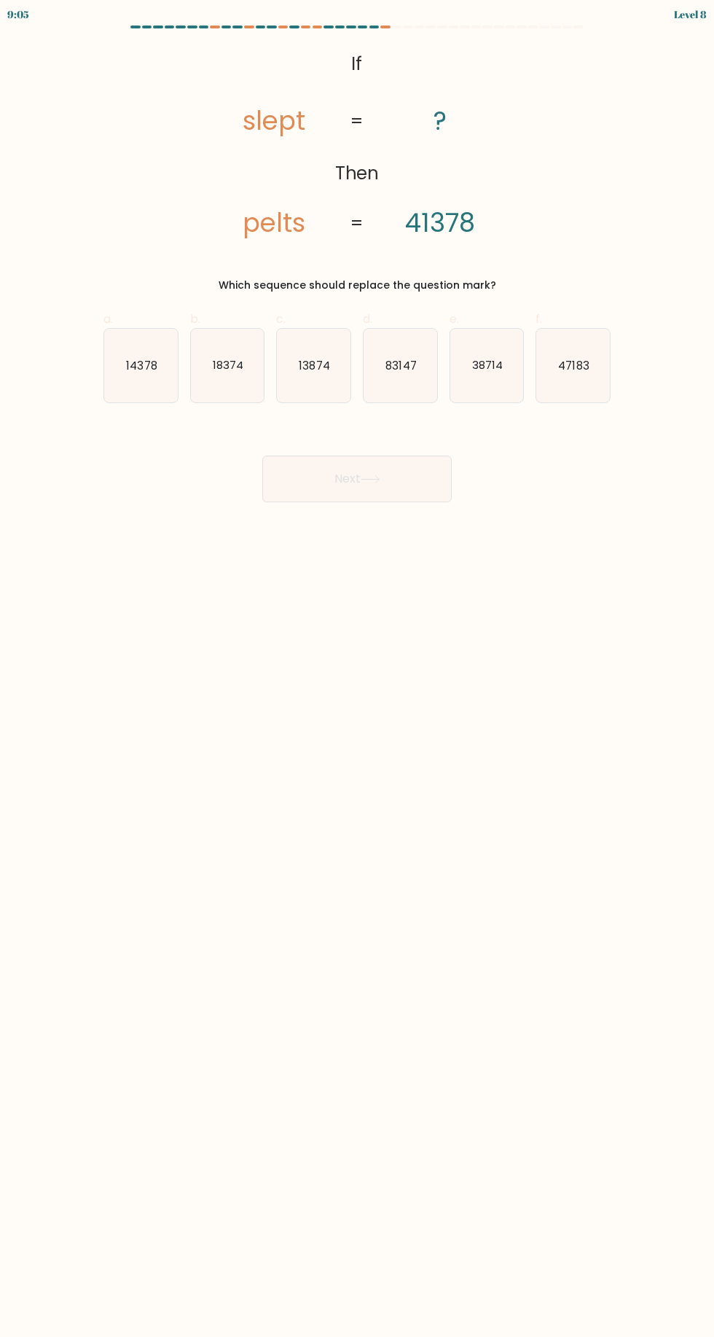
click at [421, 753] on body "9:05 Level 8 If" at bounding box center [357, 668] width 714 height 1337
click at [410, 391] on icon "83147" at bounding box center [401, 366] width 74 height 74
click at [358, 668] on input "d. 83147" at bounding box center [357, 672] width 1 height 9
radio input "true"
click at [418, 495] on button "Next" at bounding box center [357, 479] width 190 height 47
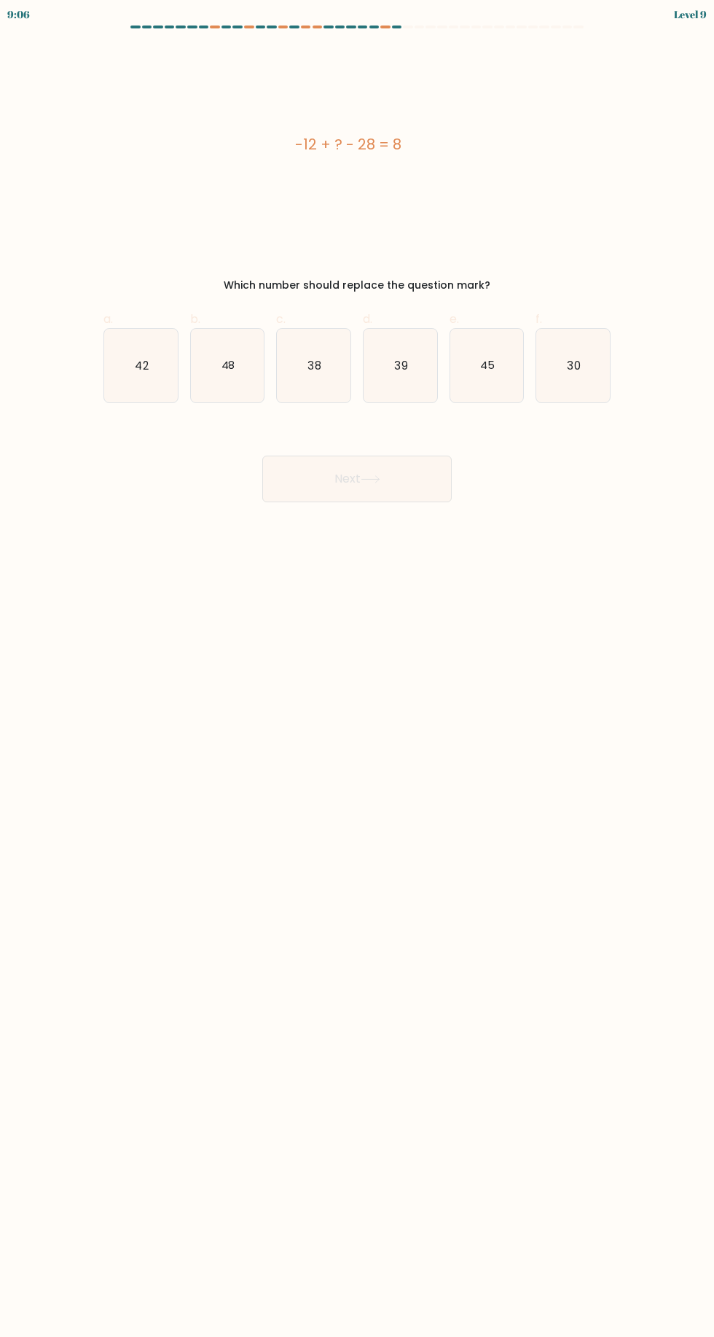
click at [237, 375] on icon "48" at bounding box center [228, 366] width 74 height 74
click at [357, 668] on input "b. 48" at bounding box center [357, 672] width 1 height 9
radio input "true"
click at [402, 484] on button "Next" at bounding box center [357, 479] width 190 height 47
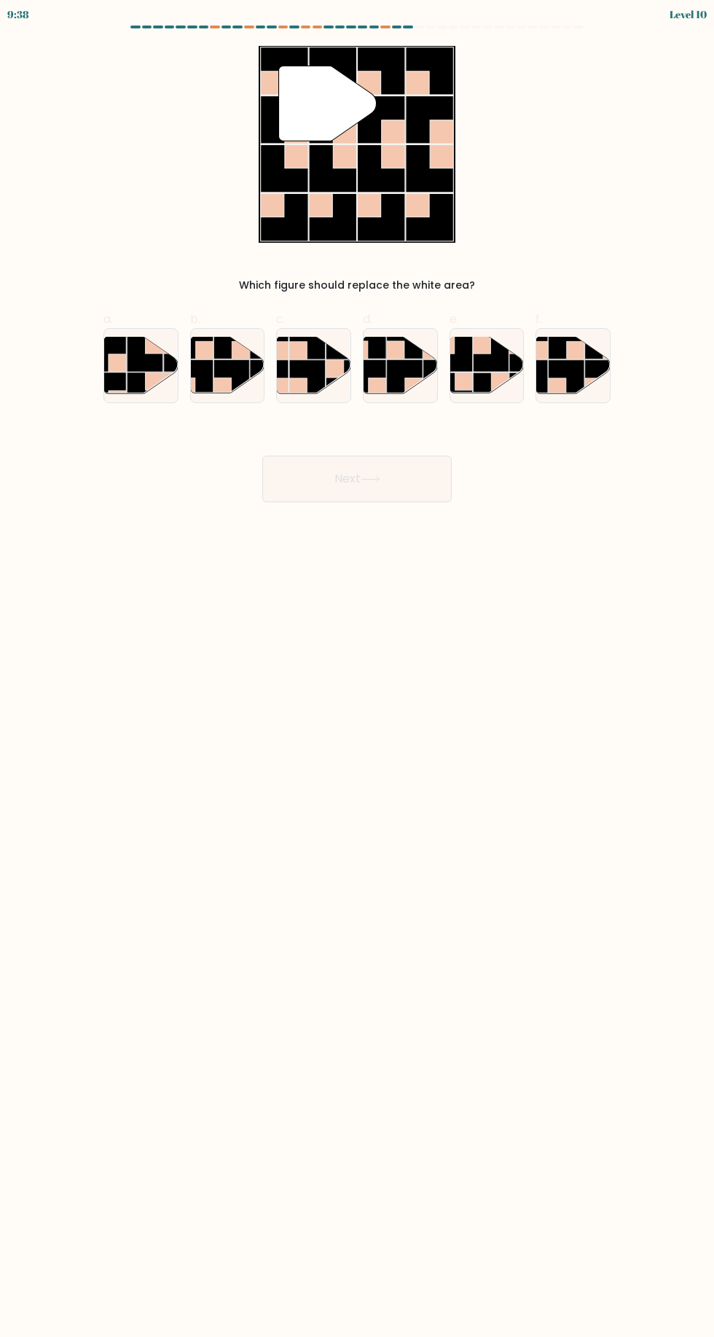
click at [410, 383] on rect at bounding box center [413, 386] width 17 height 17
click at [358, 668] on input "d." at bounding box center [357, 672] width 1 height 9
radio input "true"
click at [408, 494] on button "Next" at bounding box center [357, 479] width 190 height 47
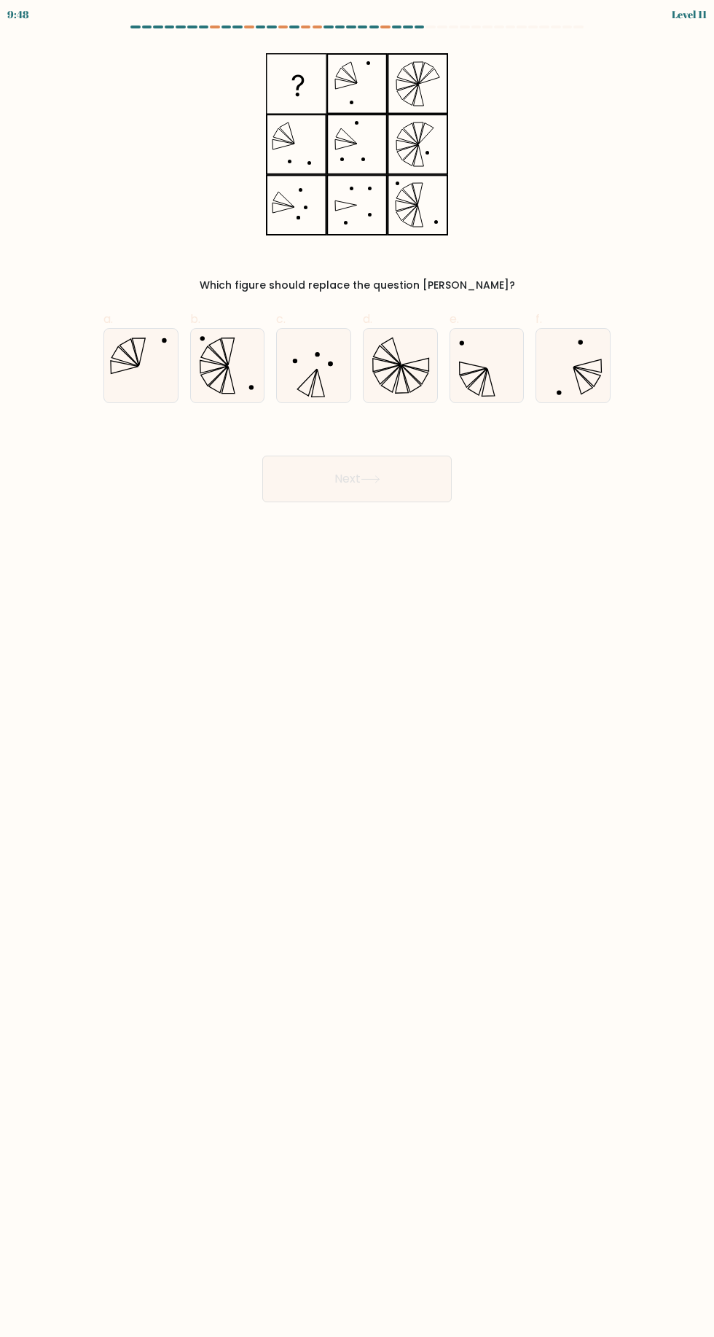
click at [141, 368] on icon at bounding box center [141, 366] width 74 height 74
click at [357, 668] on input "a." at bounding box center [357, 672] width 1 height 9
radio input "true"
click at [415, 497] on button "Next" at bounding box center [357, 479] width 190 height 47
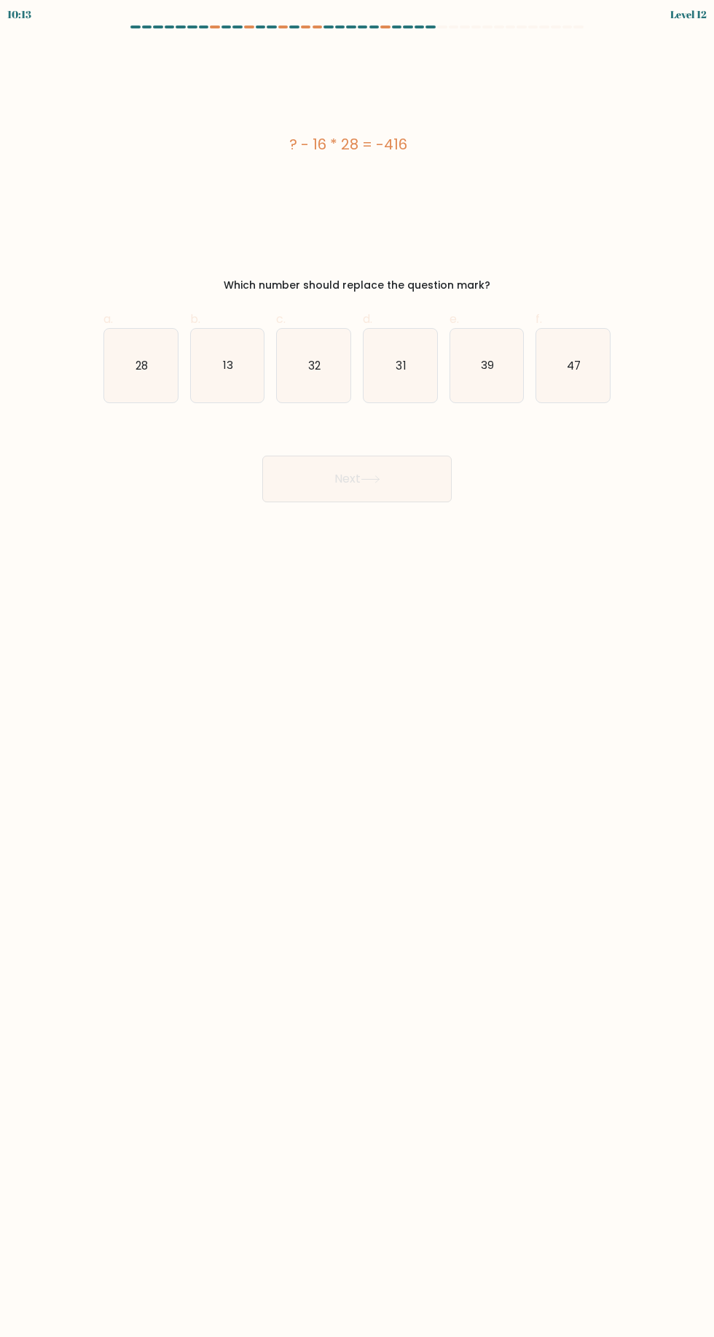
click at [323, 397] on icon "32" at bounding box center [314, 366] width 74 height 74
click at [357, 668] on input "c. 32" at bounding box center [357, 672] width 1 height 9
radio input "true"
click at [374, 479] on icon at bounding box center [370, 479] width 17 height 7
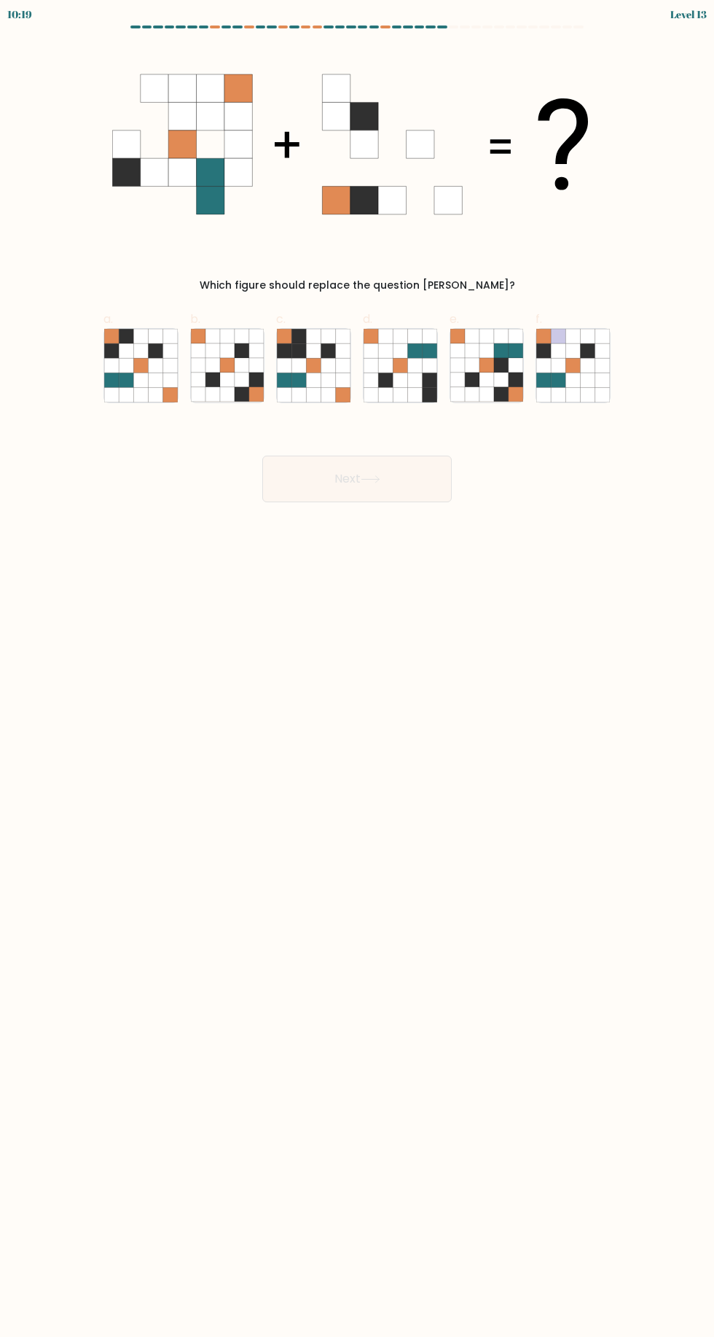
click at [153, 397] on icon at bounding box center [155, 394] width 15 height 15
click at [357, 668] on input "a." at bounding box center [357, 672] width 1 height 9
radio input "true"
click at [398, 485] on button "Next" at bounding box center [357, 479] width 190 height 47
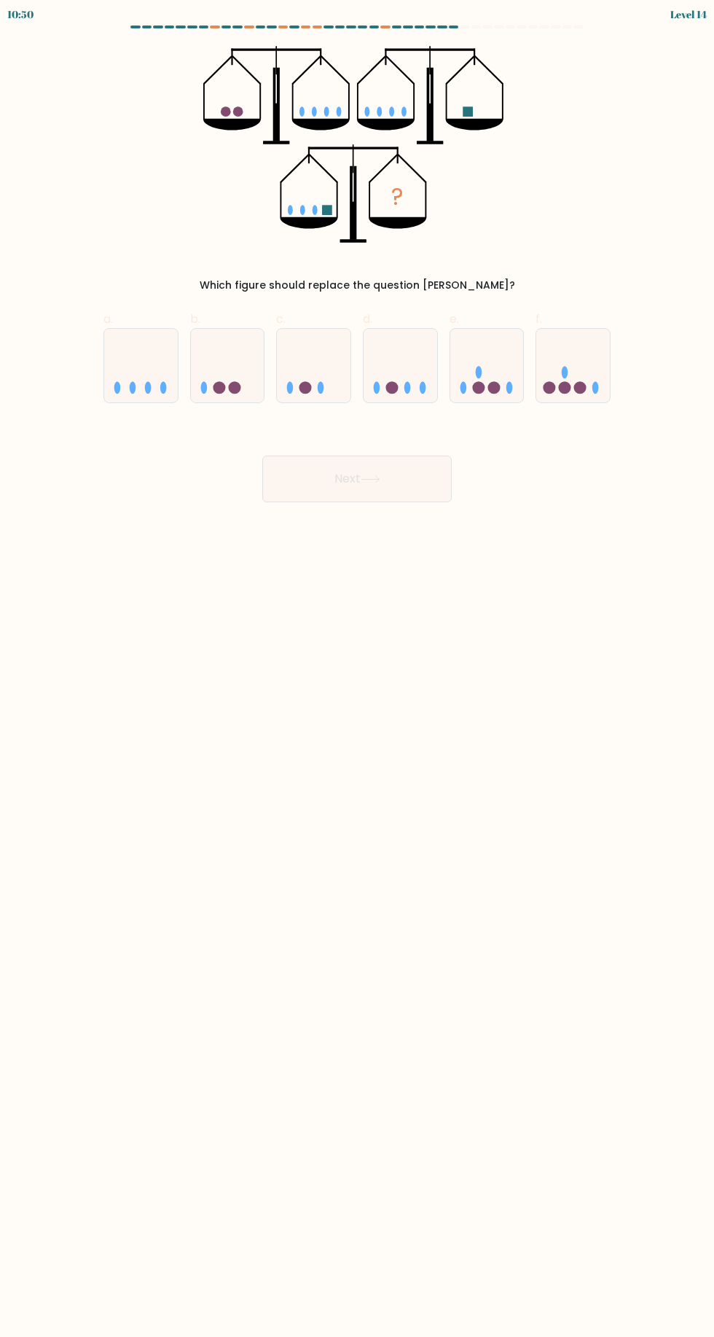
click at [235, 389] on circle at bounding box center [234, 387] width 12 height 12
click at [357, 668] on input "b." at bounding box center [357, 672] width 1 height 9
radio input "true"
click at [350, 495] on button "Next" at bounding box center [357, 479] width 190 height 47
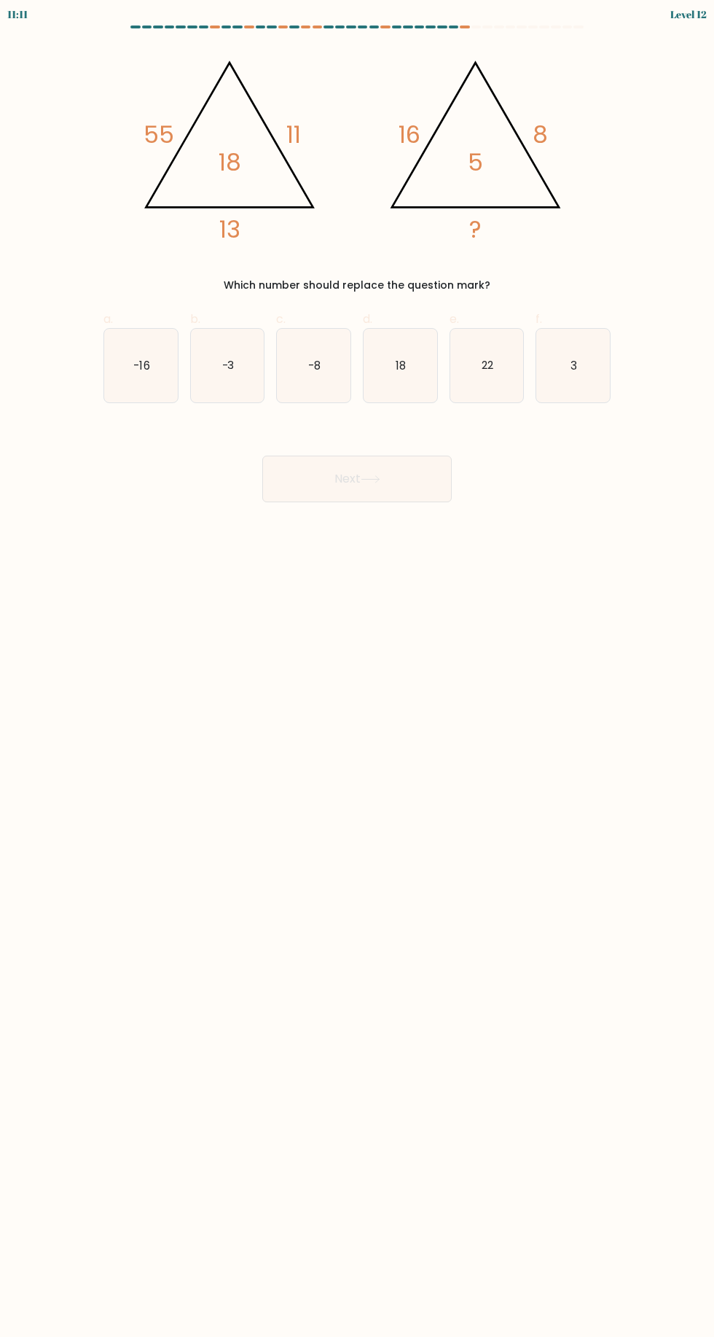
click at [599, 391] on icon "3" at bounding box center [574, 366] width 74 height 74
click at [358, 668] on input "f. 3" at bounding box center [357, 672] width 1 height 9
radio input "true"
click at [432, 482] on button "Next" at bounding box center [357, 479] width 190 height 47
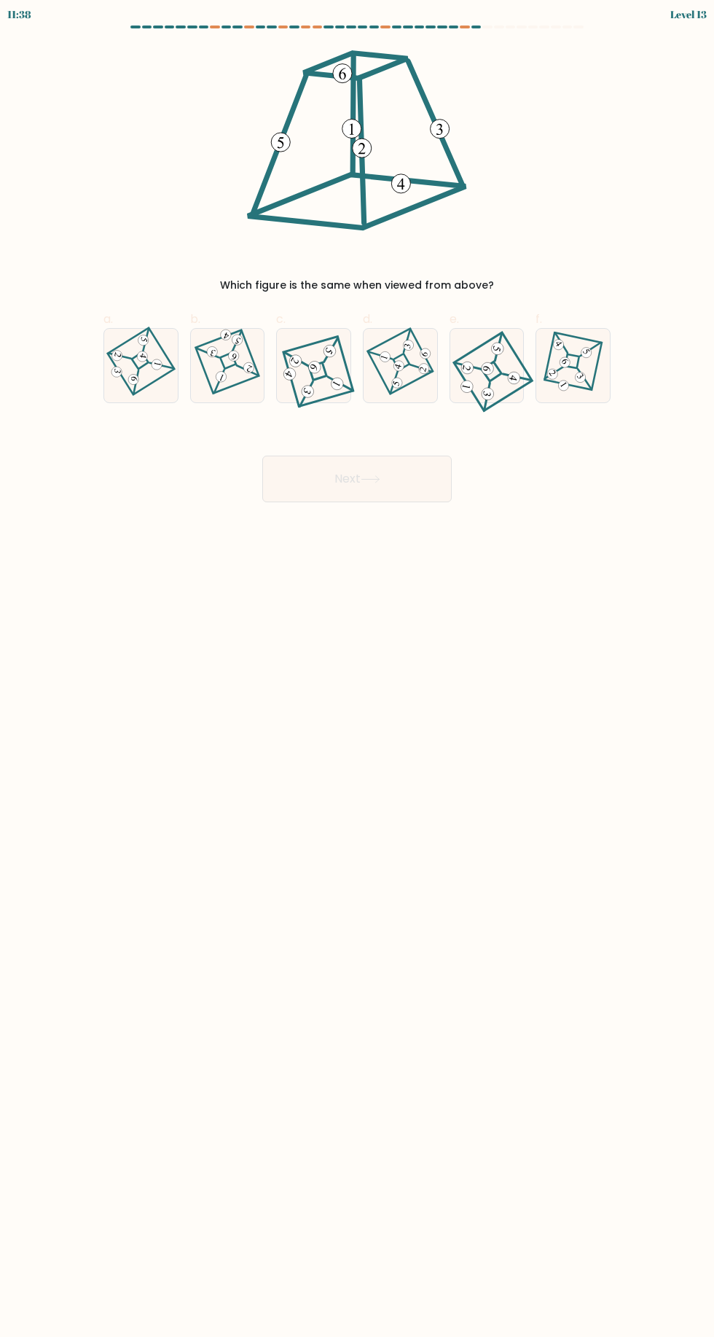
click at [487, 393] on 839 at bounding box center [488, 393] width 15 height 15
click at [358, 668] on input "e." at bounding box center [357, 672] width 1 height 9
radio input "true"
click at [441, 500] on button "Next" at bounding box center [357, 479] width 190 height 47
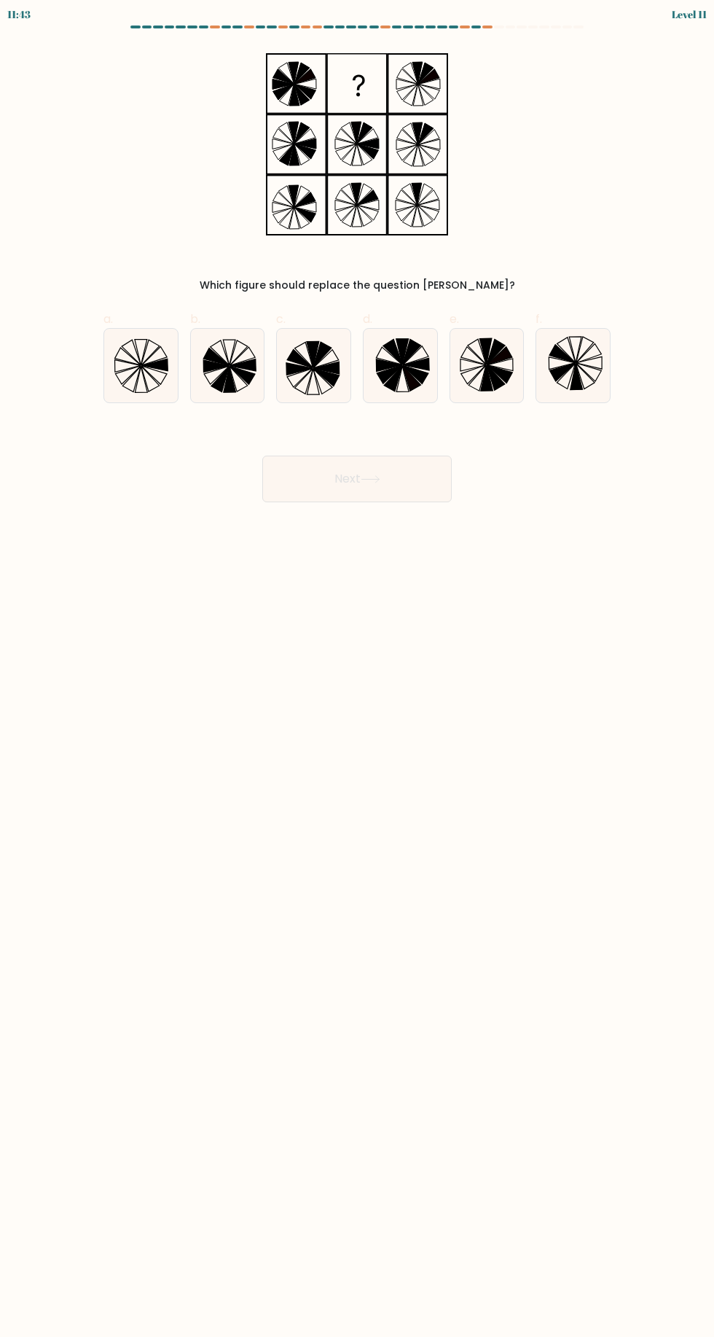
click at [508, 373] on icon at bounding box center [501, 374] width 26 height 18
click at [358, 668] on input "e." at bounding box center [357, 672] width 1 height 9
radio input "true"
click at [396, 494] on button "Next" at bounding box center [357, 479] width 190 height 47
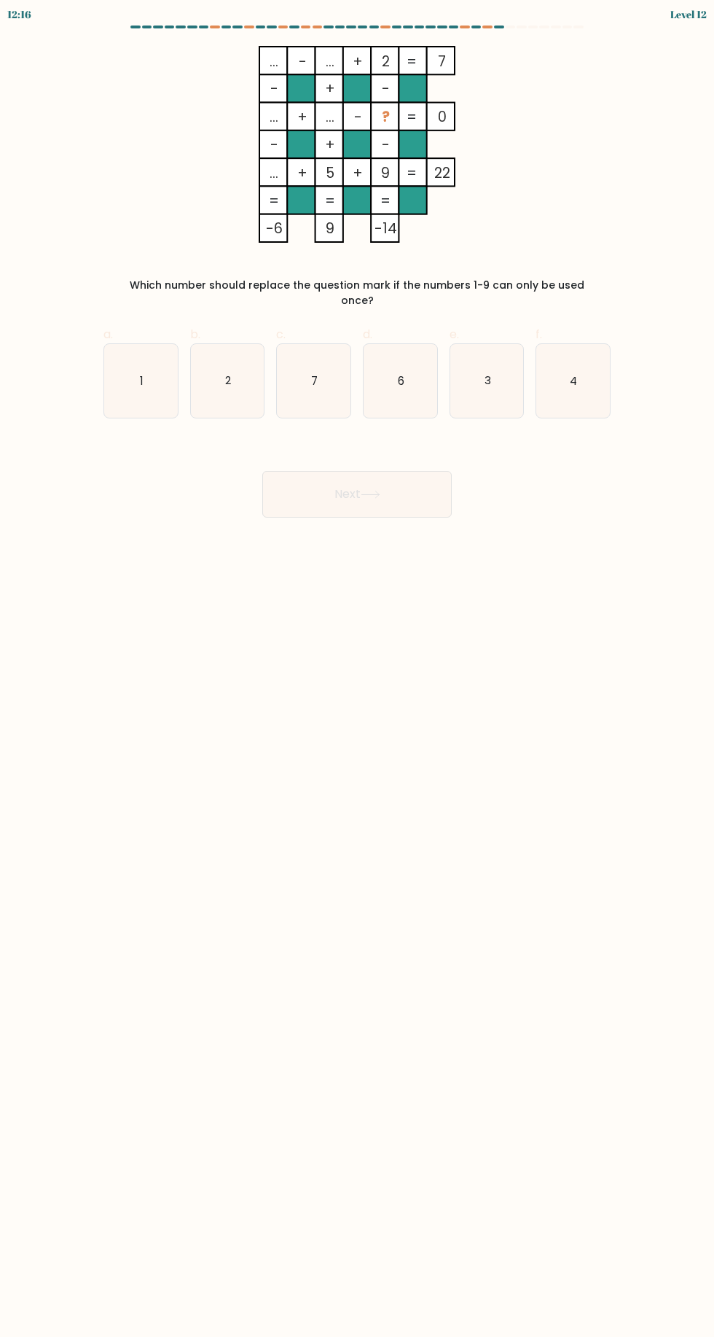
click at [504, 391] on icon "3" at bounding box center [488, 381] width 74 height 74
click at [358, 668] on input "e. 3" at bounding box center [357, 672] width 1 height 9
radio input "true"
click at [401, 522] on body "12:15 Level 12" at bounding box center [357, 668] width 714 height 1337
click at [411, 480] on button "Next" at bounding box center [357, 494] width 190 height 47
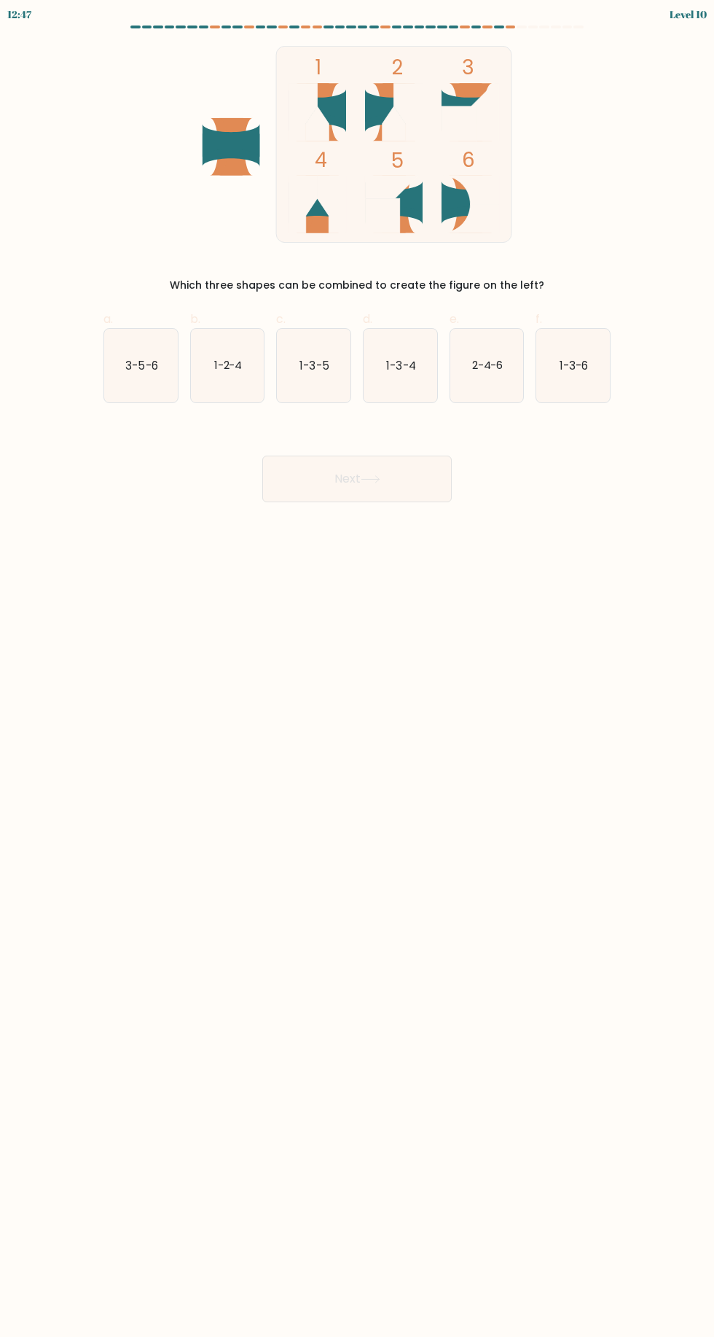
click at [233, 382] on icon "1-2-4" at bounding box center [228, 366] width 74 height 74
click at [357, 668] on input "b. 1-2-4" at bounding box center [357, 672] width 1 height 9
radio input "true"
click at [362, 479] on button "Next" at bounding box center [357, 479] width 190 height 47
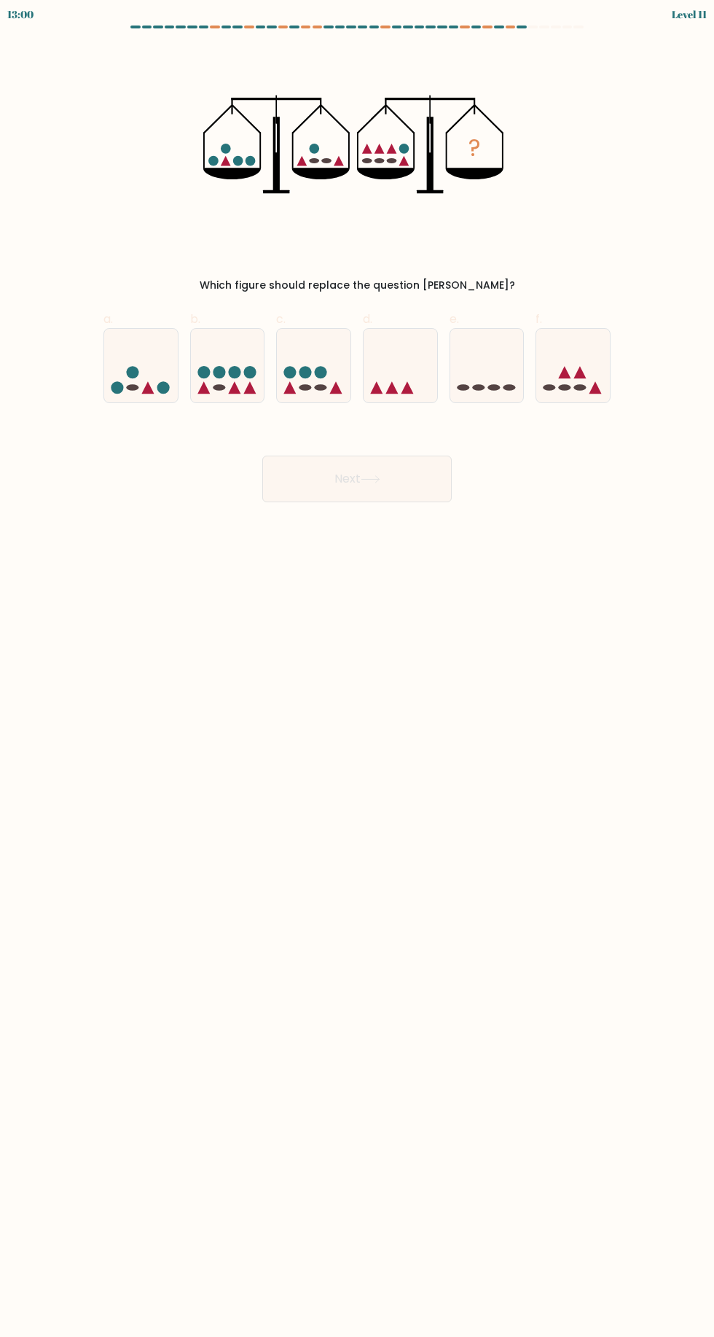
click at [250, 388] on icon at bounding box center [249, 387] width 12 height 12
click at [357, 668] on input "b." at bounding box center [357, 672] width 1 height 9
radio input "true"
click at [400, 494] on button "Next" at bounding box center [357, 479] width 190 height 47
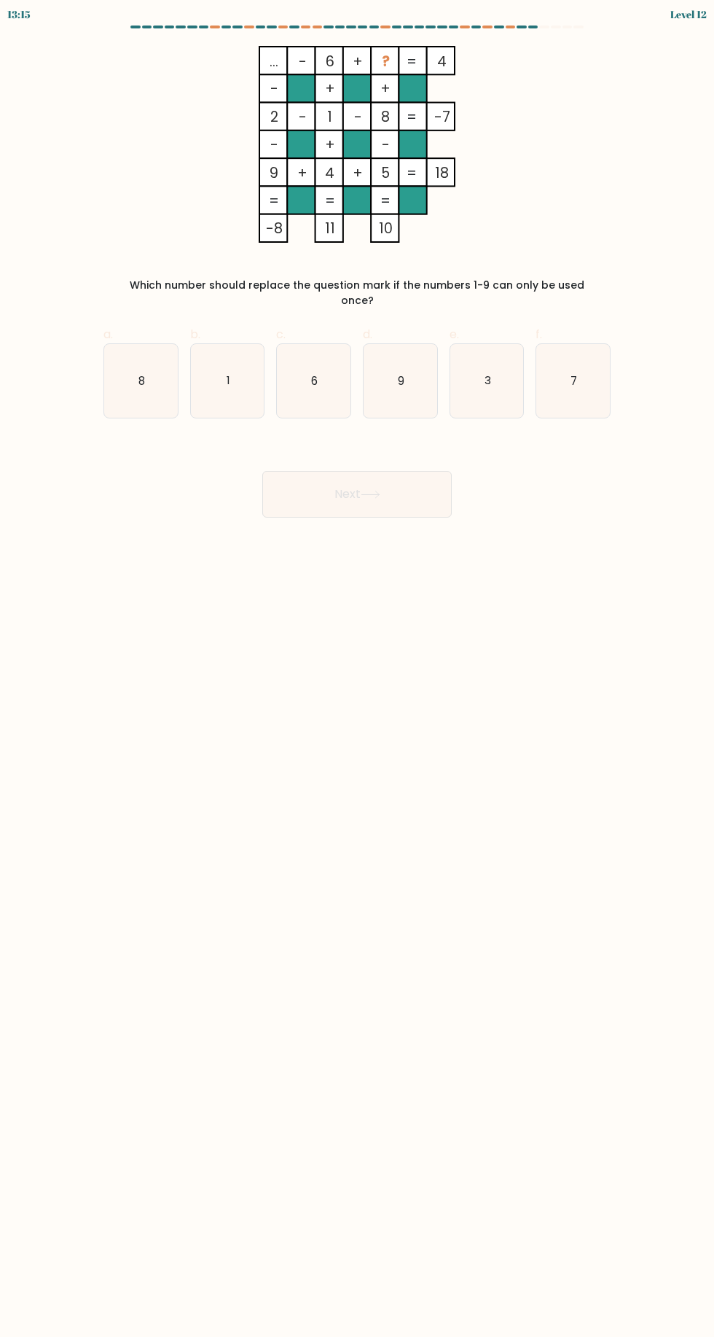
click at [570, 399] on icon "7" at bounding box center [574, 381] width 74 height 74
click at [358, 668] on input "f. 7" at bounding box center [357, 672] width 1 height 9
radio input "true"
click at [400, 494] on button "Next" at bounding box center [357, 494] width 190 height 47
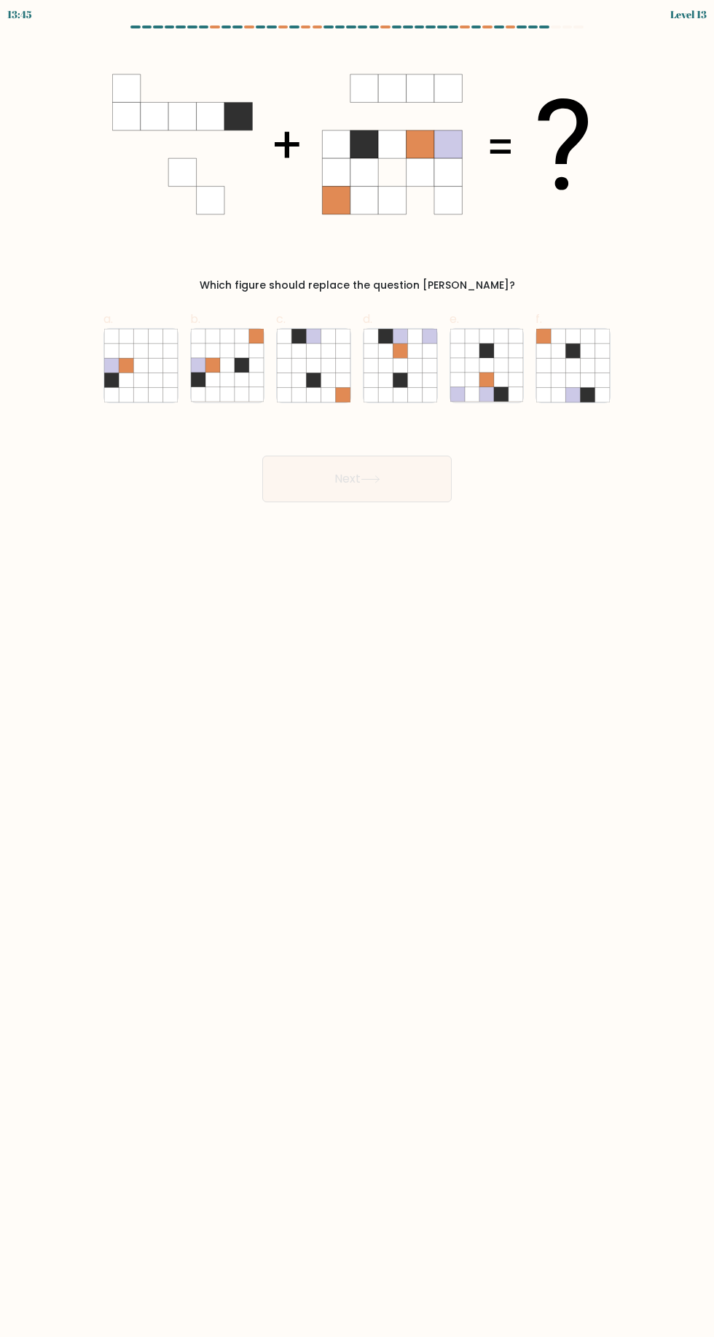
click at [238, 400] on icon at bounding box center [242, 394] width 15 height 15
click at [357, 668] on input "b." at bounding box center [357, 672] width 1 height 9
radio input "true"
click at [374, 478] on icon at bounding box center [370, 479] width 17 height 7
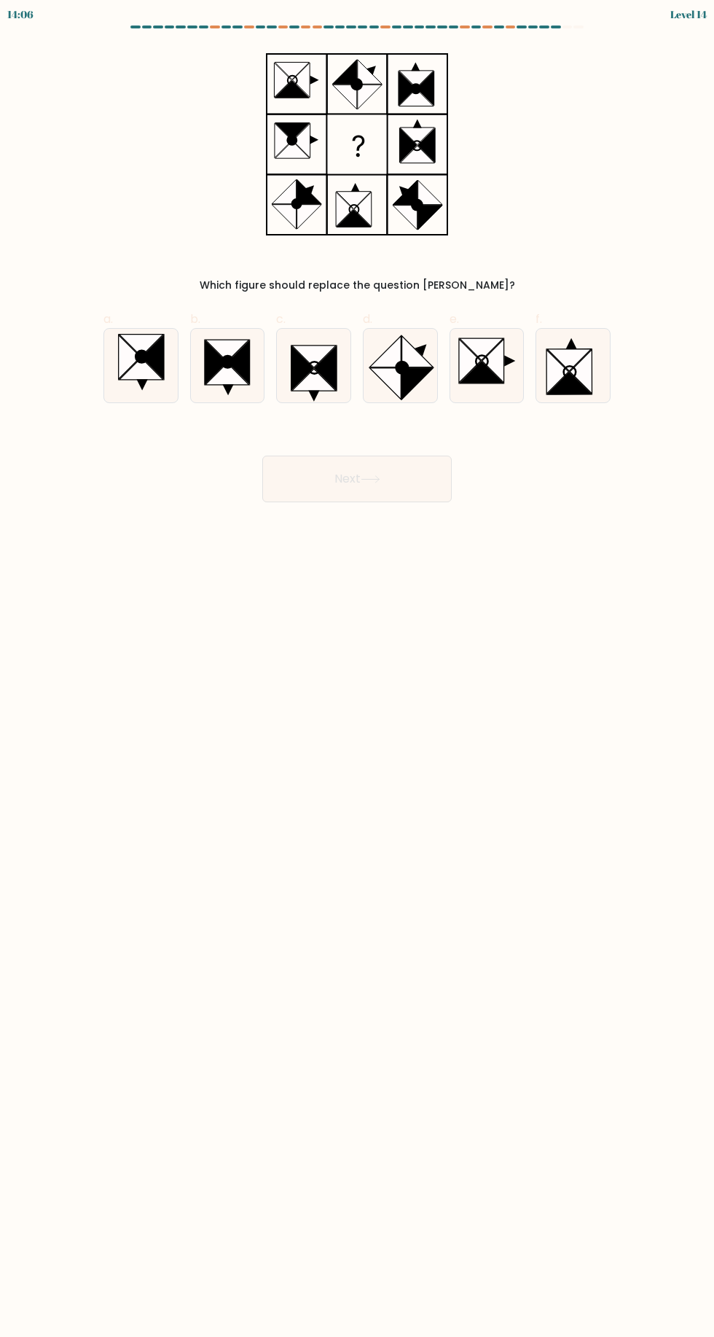
click at [427, 386] on icon at bounding box center [401, 366] width 74 height 74
click at [358, 668] on input "d." at bounding box center [357, 672] width 1 height 9
radio input "true"
click at [416, 480] on button "Next" at bounding box center [357, 479] width 190 height 47
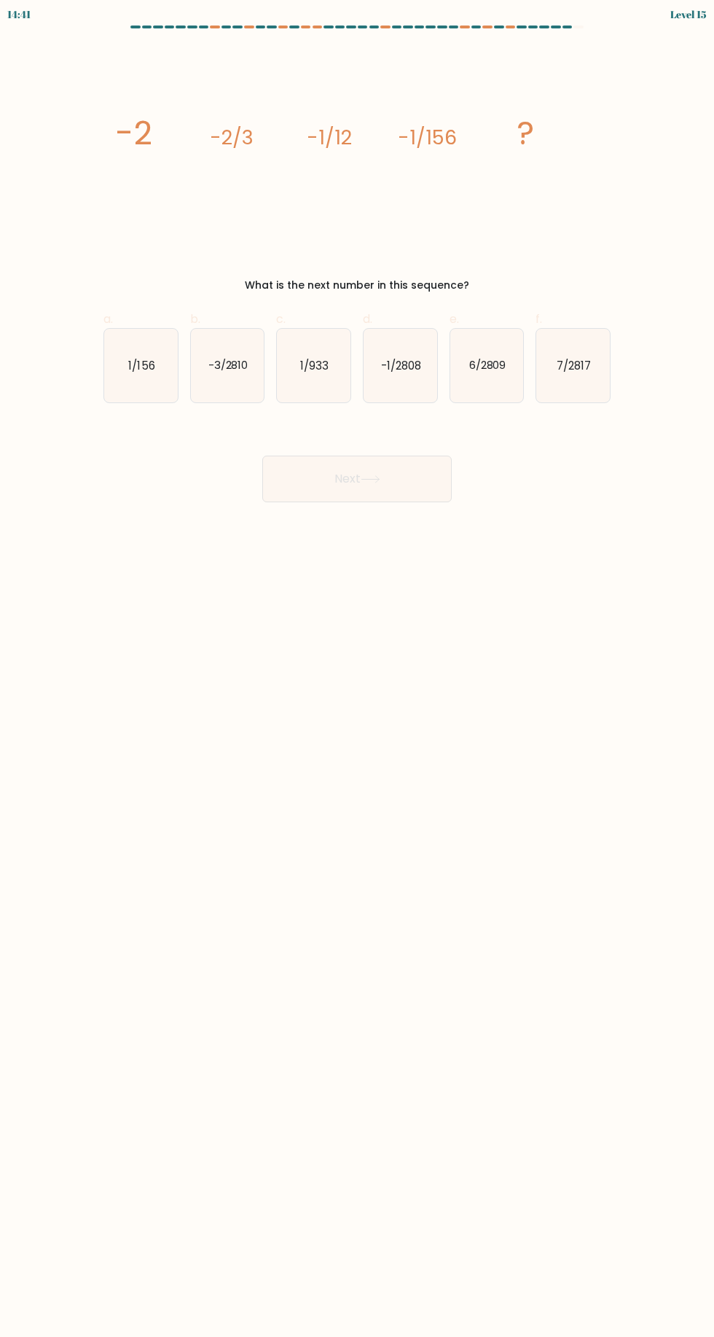
click at [421, 398] on icon "-1/2808" at bounding box center [401, 366] width 74 height 74
click at [358, 668] on input "d. -1/2808" at bounding box center [357, 672] width 1 height 9
radio input "true"
click at [423, 496] on button "Next" at bounding box center [357, 479] width 190 height 47
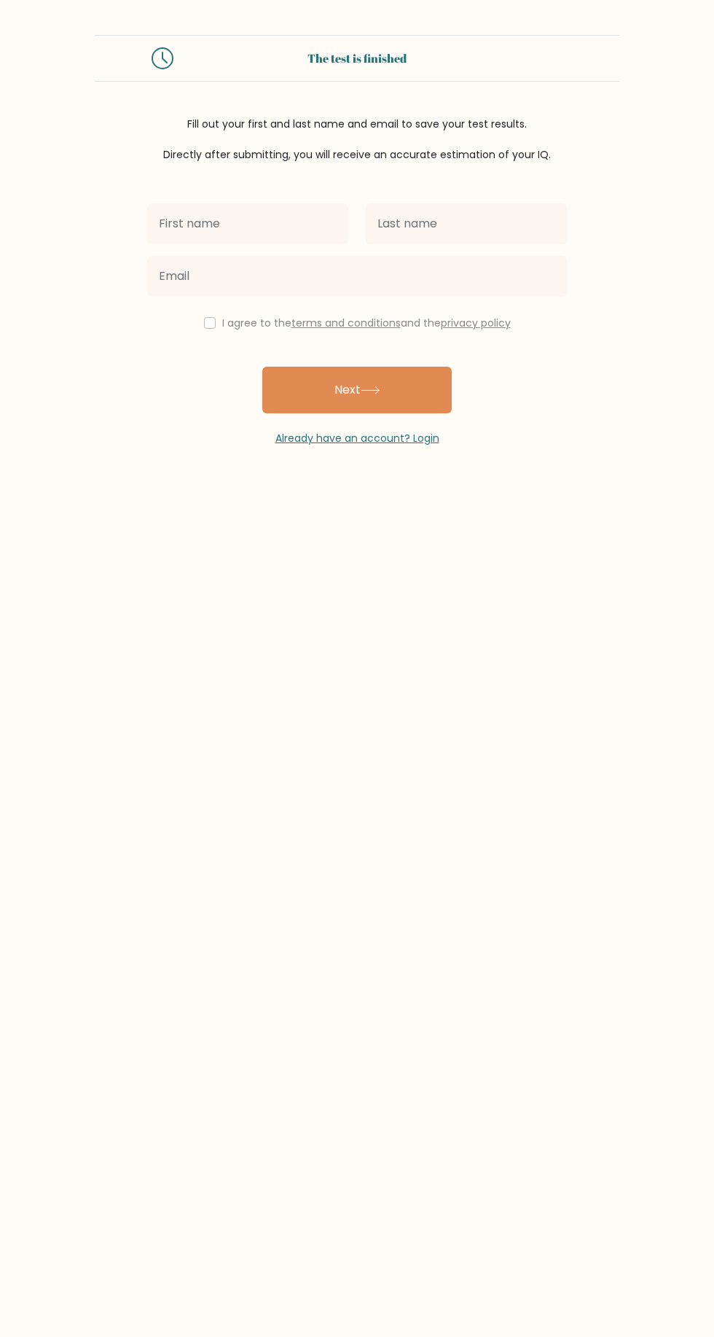
click at [203, 227] on input "text" at bounding box center [247, 223] width 201 height 41
type input "[PERSON_NAME]"
click at [506, 220] on input "text" at bounding box center [466, 223] width 201 height 41
type input "Babiš"
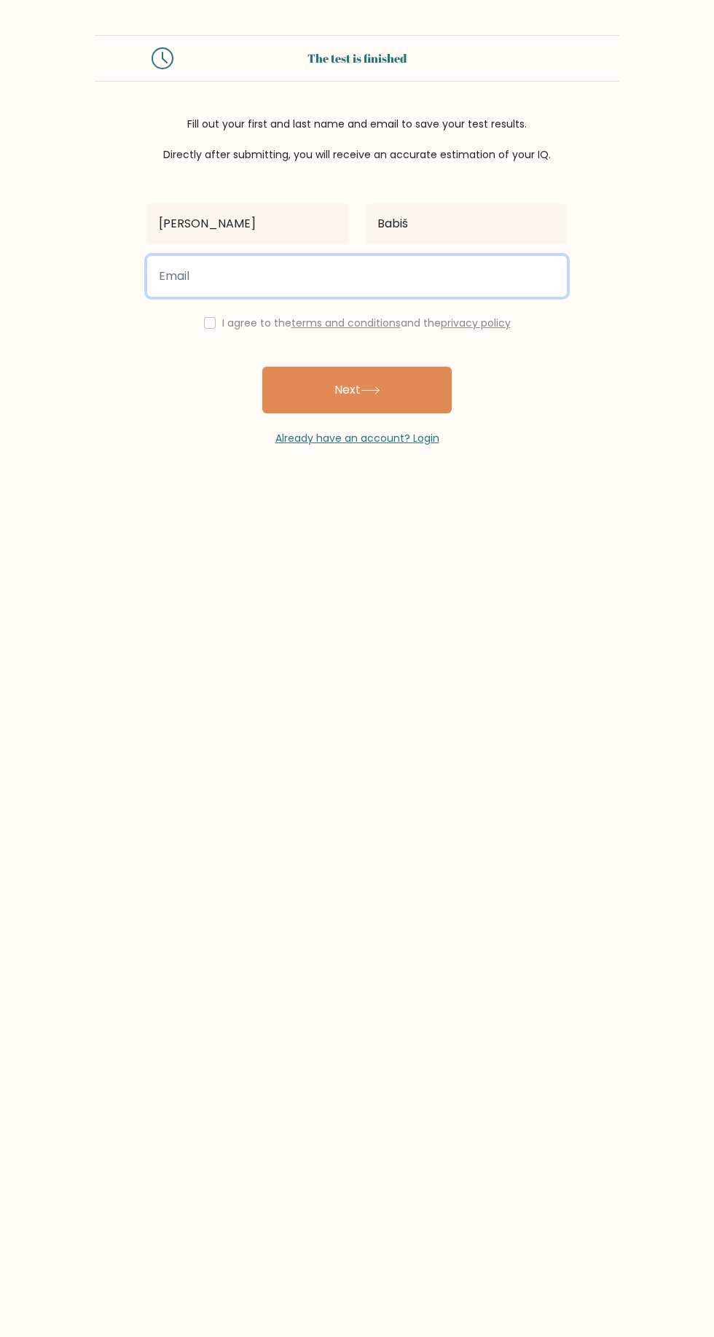
click at [363, 277] on input "email" at bounding box center [357, 276] width 420 height 41
type input "anička@seznam.cz"
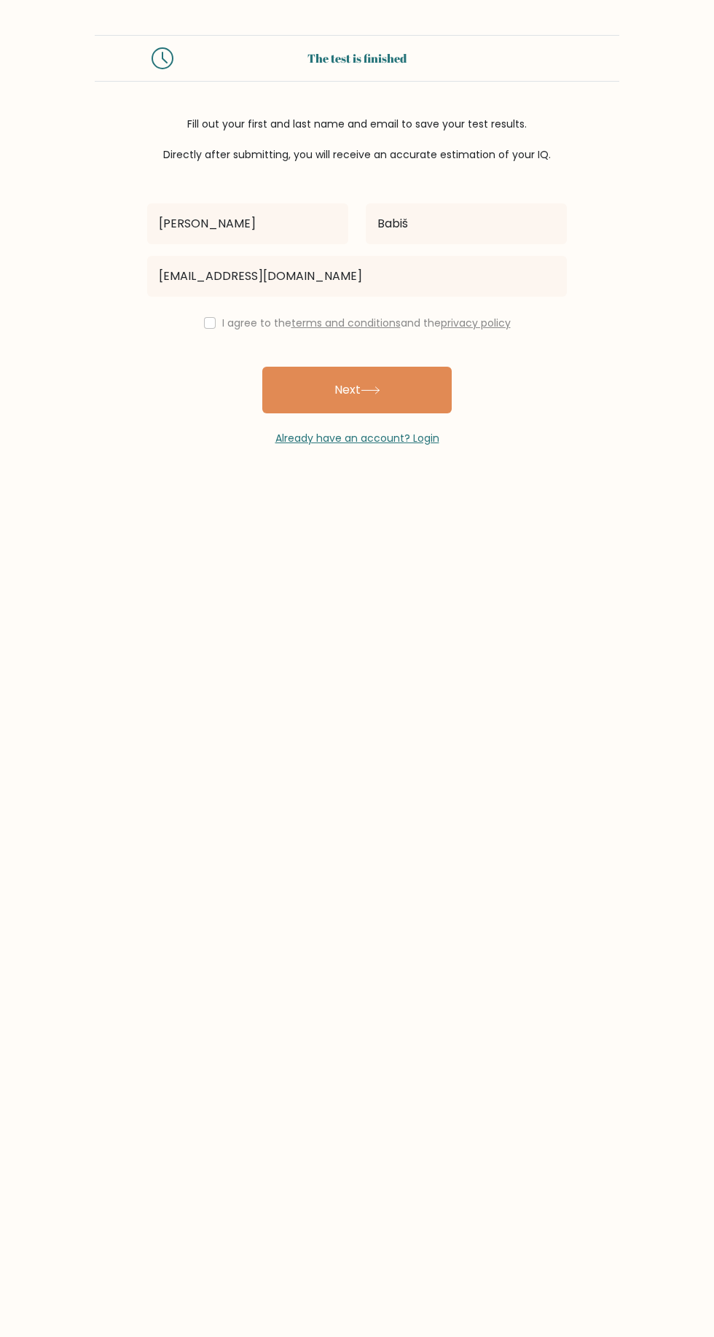
click at [416, 374] on button "Next" at bounding box center [357, 390] width 190 height 47
click at [246, 520] on body "The test is finished Fill out your first and last name and email to save your t…" at bounding box center [357, 668] width 714 height 1337
click at [206, 324] on input "checkbox" at bounding box center [210, 323] width 12 height 12
checkbox input "true"
click at [352, 389] on button "Next" at bounding box center [357, 390] width 190 height 47
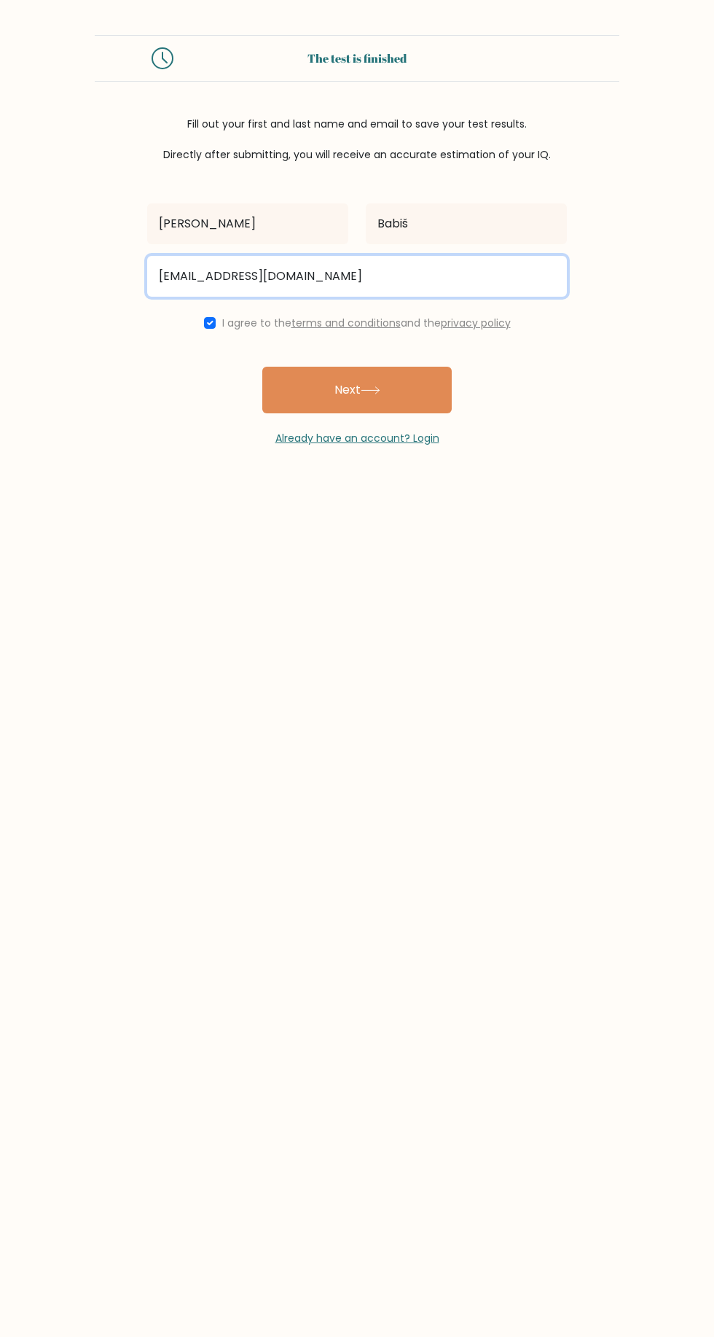
click at [345, 278] on input "anička@seznam.cz" at bounding box center [357, 276] width 420 height 41
click at [190, 272] on input "anička@seznam.cz" at bounding box center [357, 276] width 420 height 41
type input "anicka@seznam.cz"
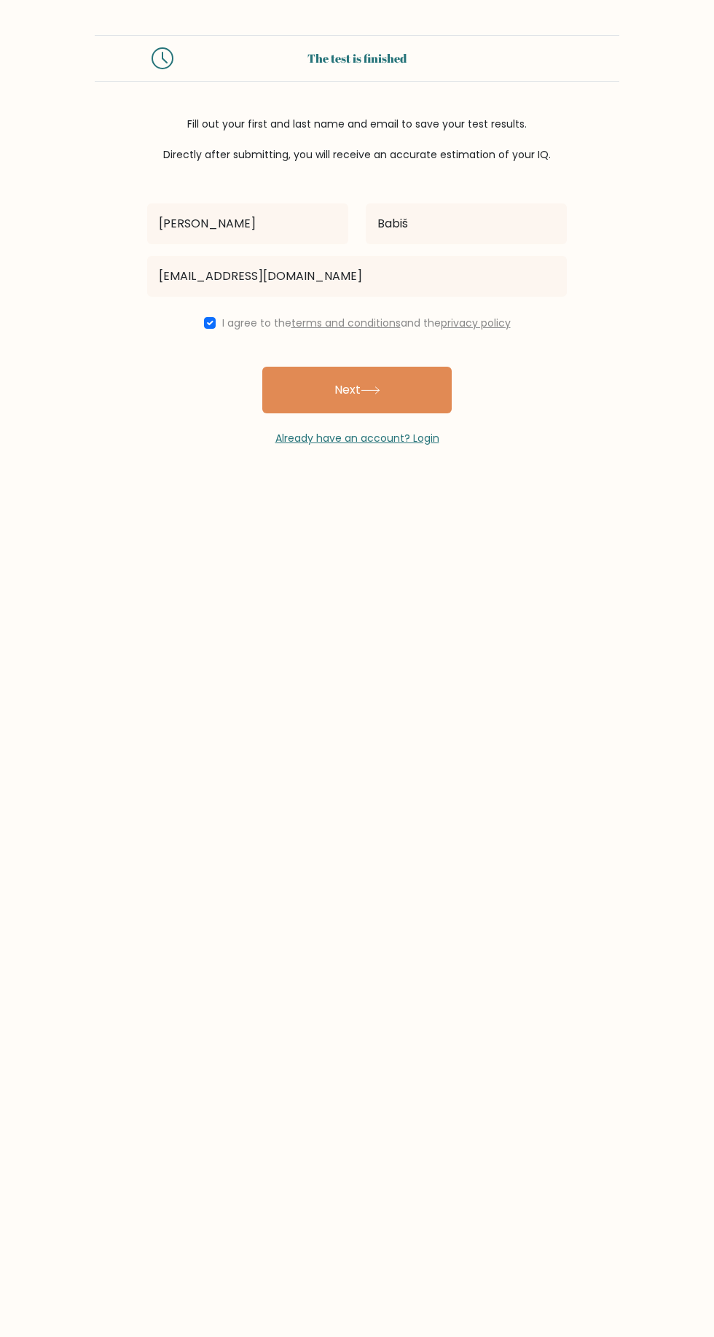
click at [406, 382] on button "Next" at bounding box center [357, 390] width 190 height 47
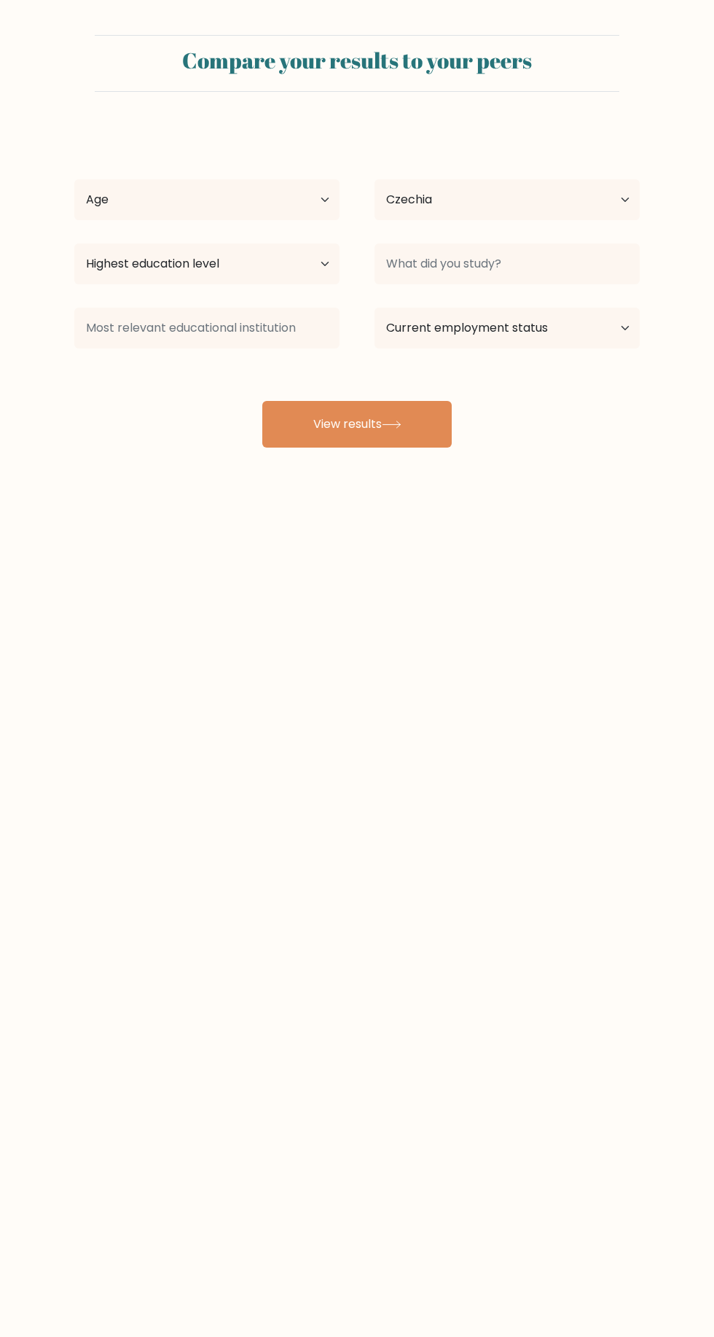
select select "CZ"
click at [237, 200] on select "Age Under [DEMOGRAPHIC_DATA] [DEMOGRAPHIC_DATA] [DEMOGRAPHIC_DATA] [DEMOGRAPHIC…" at bounding box center [206, 199] width 265 height 41
select select "25_34"
click at [74, 179] on select "Age Under [DEMOGRAPHIC_DATA] [DEMOGRAPHIC_DATA] [DEMOGRAPHIC_DATA] [DEMOGRAPHIC…" at bounding box center [206, 199] width 265 height 41
click at [300, 277] on select "Highest education level No schooling Primary Lower Secondary Upper Secondary Oc…" at bounding box center [206, 263] width 265 height 41
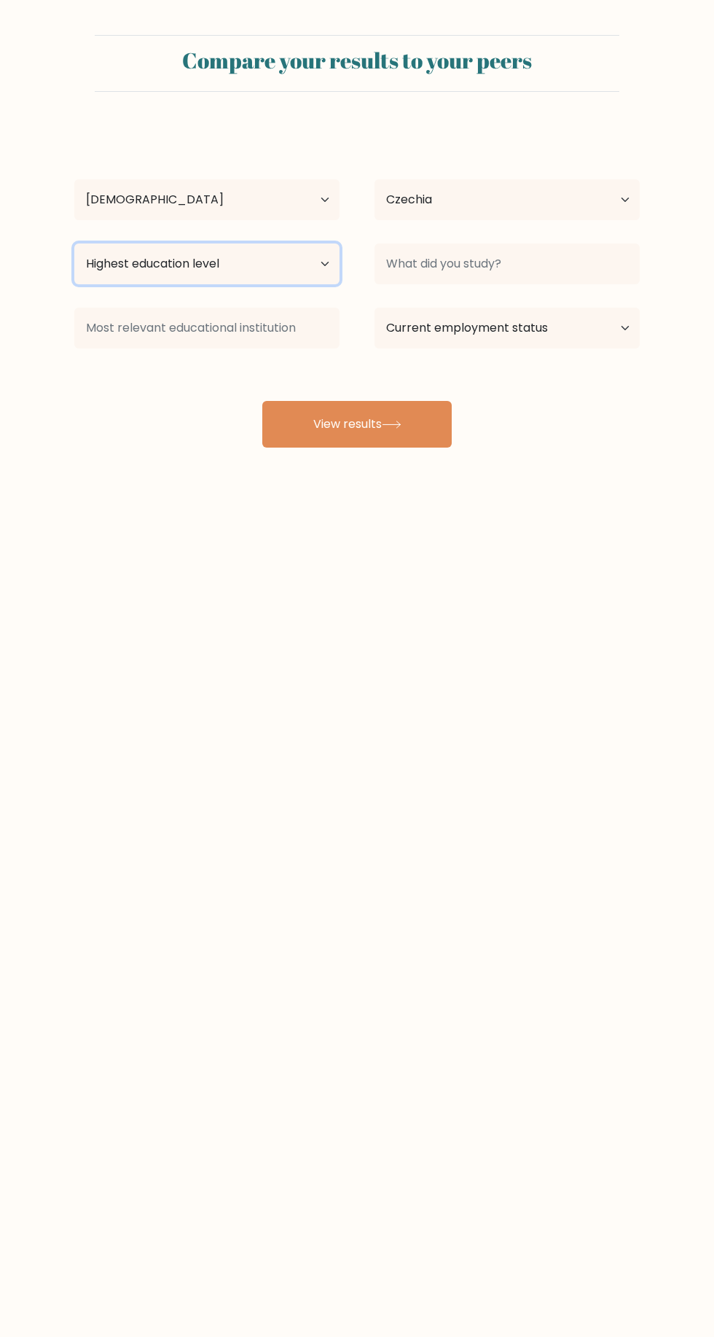
select select "lower_secondary"
click at [74, 243] on select "Highest education level No schooling Primary Lower Secondary Upper Secondary Oc…" at bounding box center [206, 263] width 265 height 41
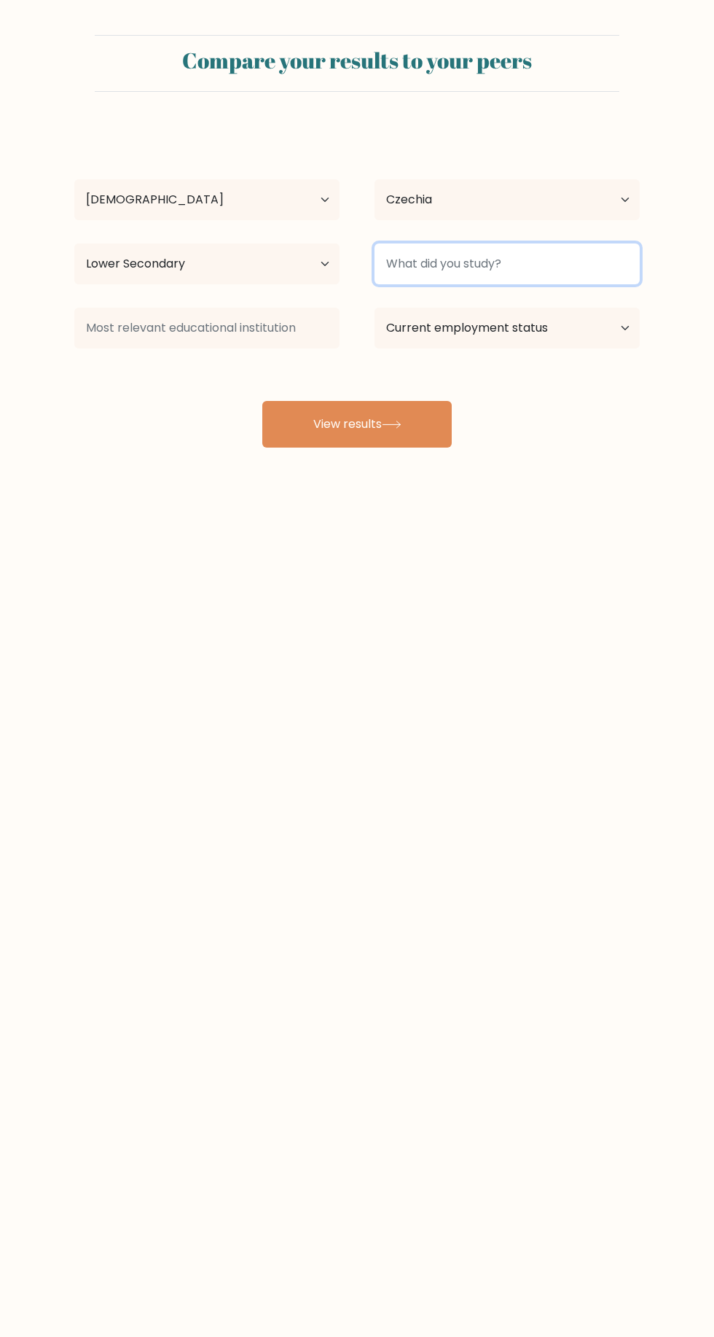
click at [569, 263] on input at bounding box center [507, 263] width 265 height 41
type input "Economy"
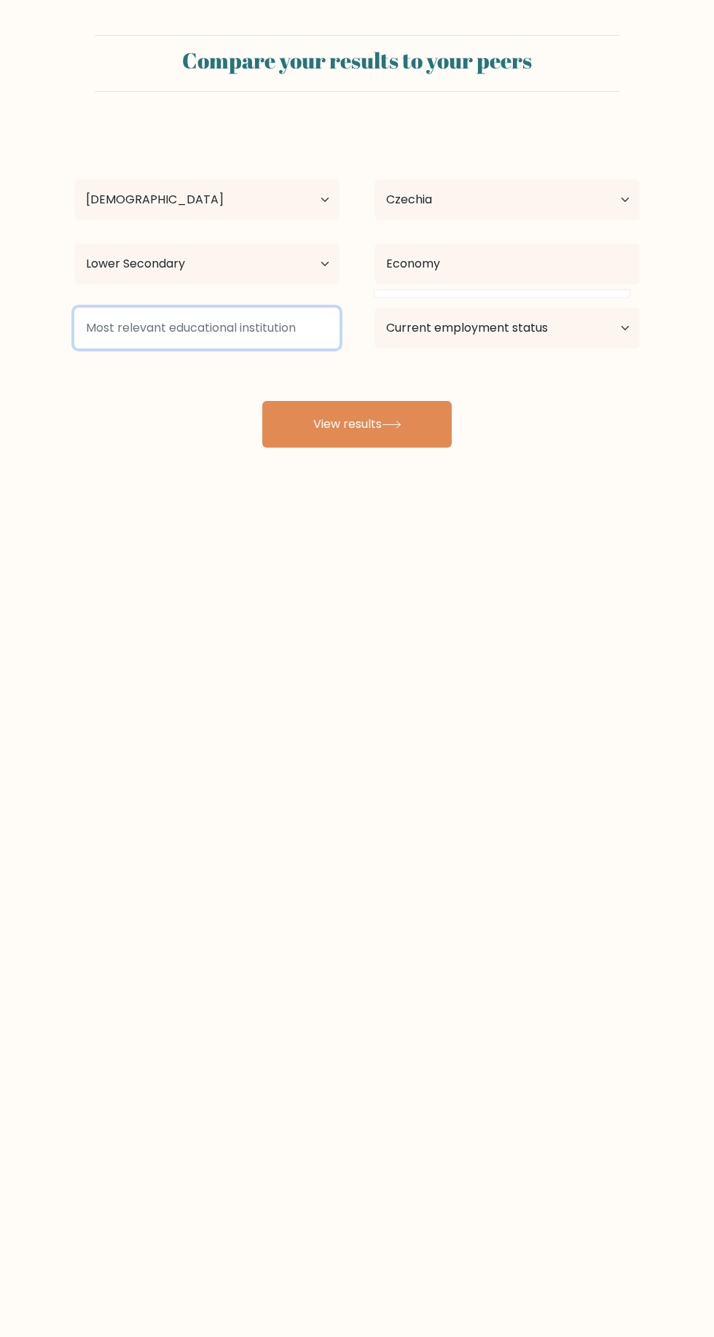
click at [312, 330] on input at bounding box center [206, 328] width 265 height 41
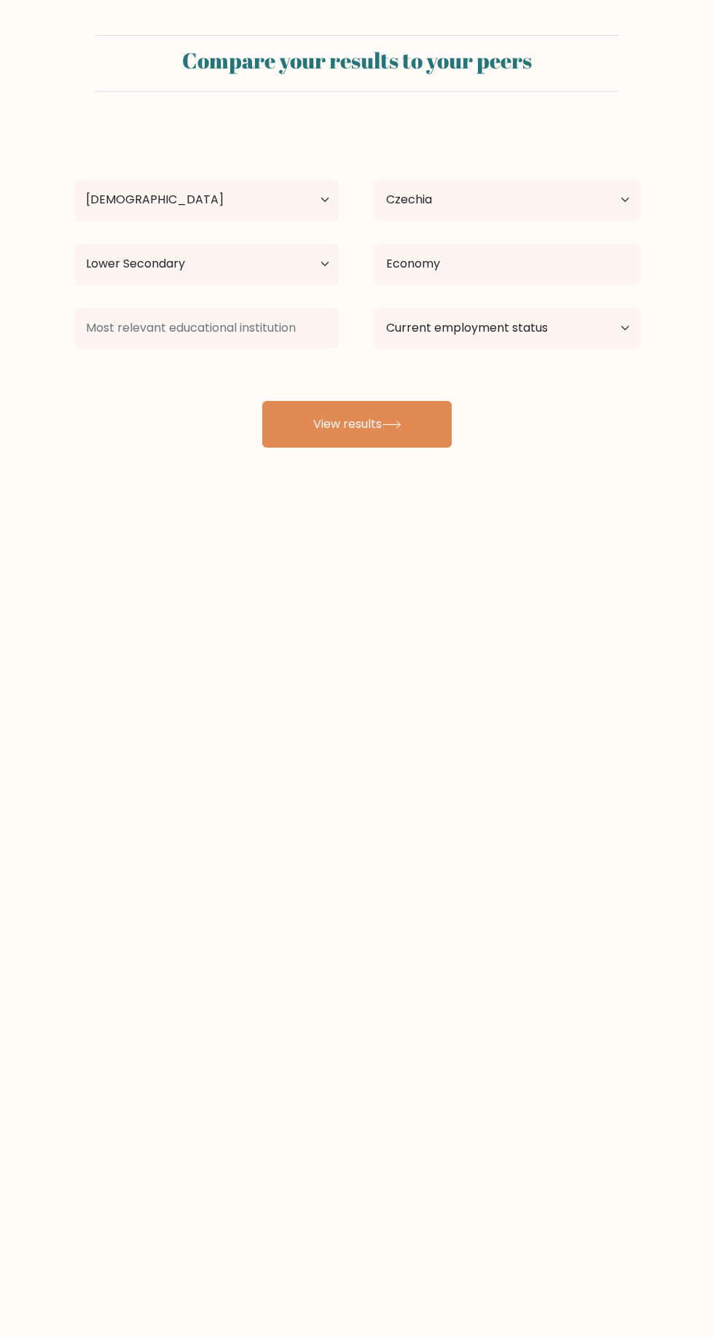
click at [402, 442] on button "View results" at bounding box center [357, 424] width 190 height 47
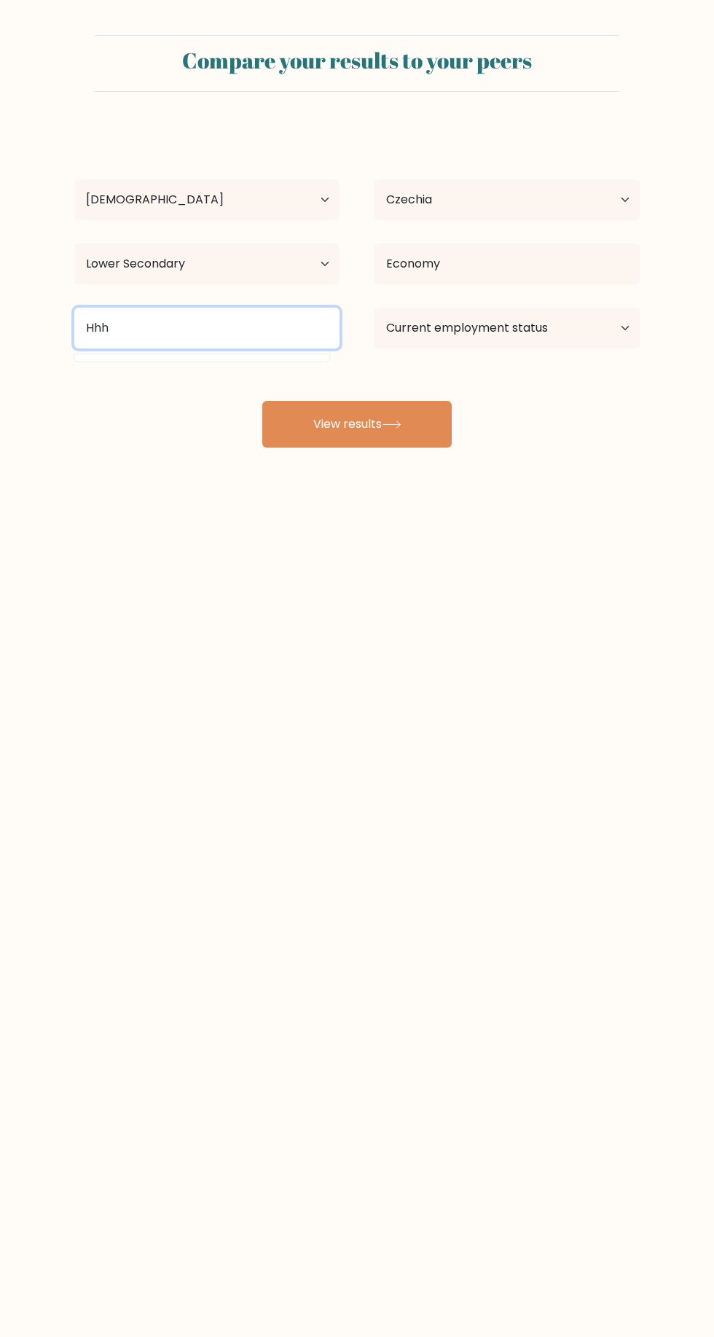
type input "Hhh"
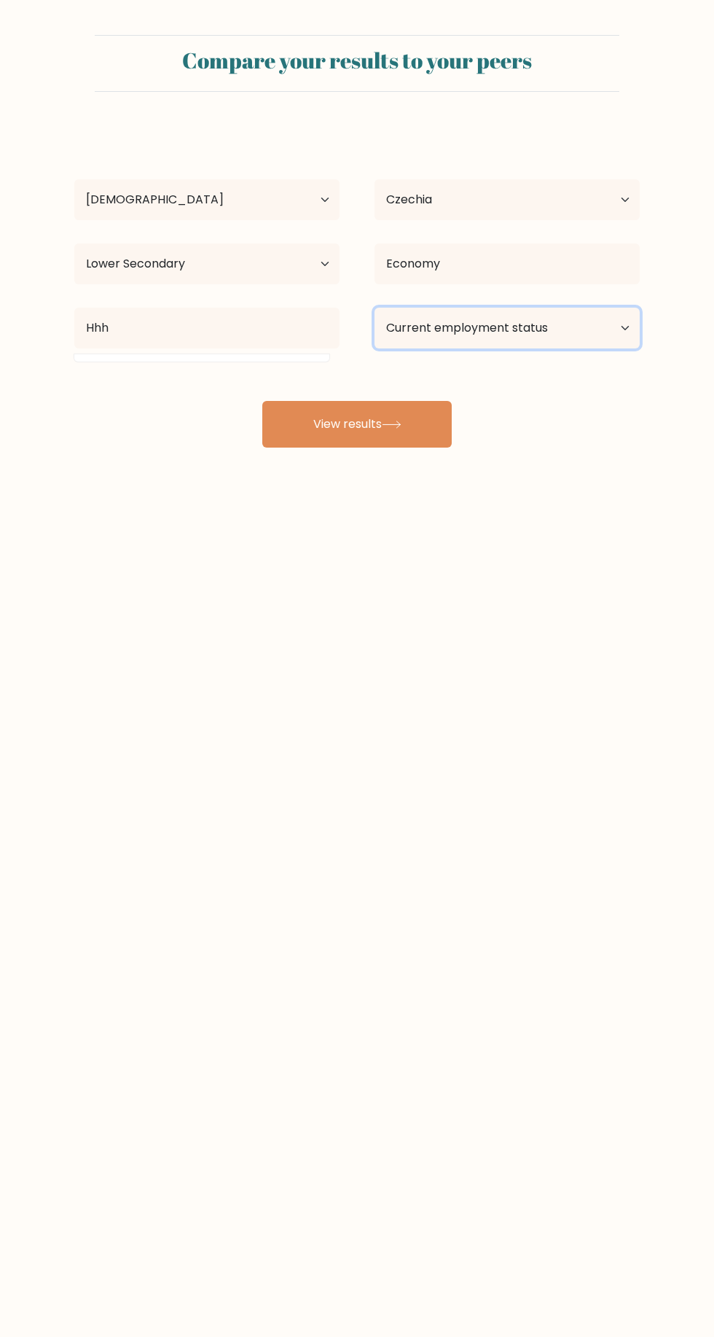
click at [537, 347] on select "Current employment status Employed Student Retired Other / prefer not to answer" at bounding box center [507, 328] width 265 height 41
select select "employed"
click at [375, 308] on select "Current employment status Employed Student Retired Other / prefer not to answer" at bounding box center [507, 328] width 265 height 41
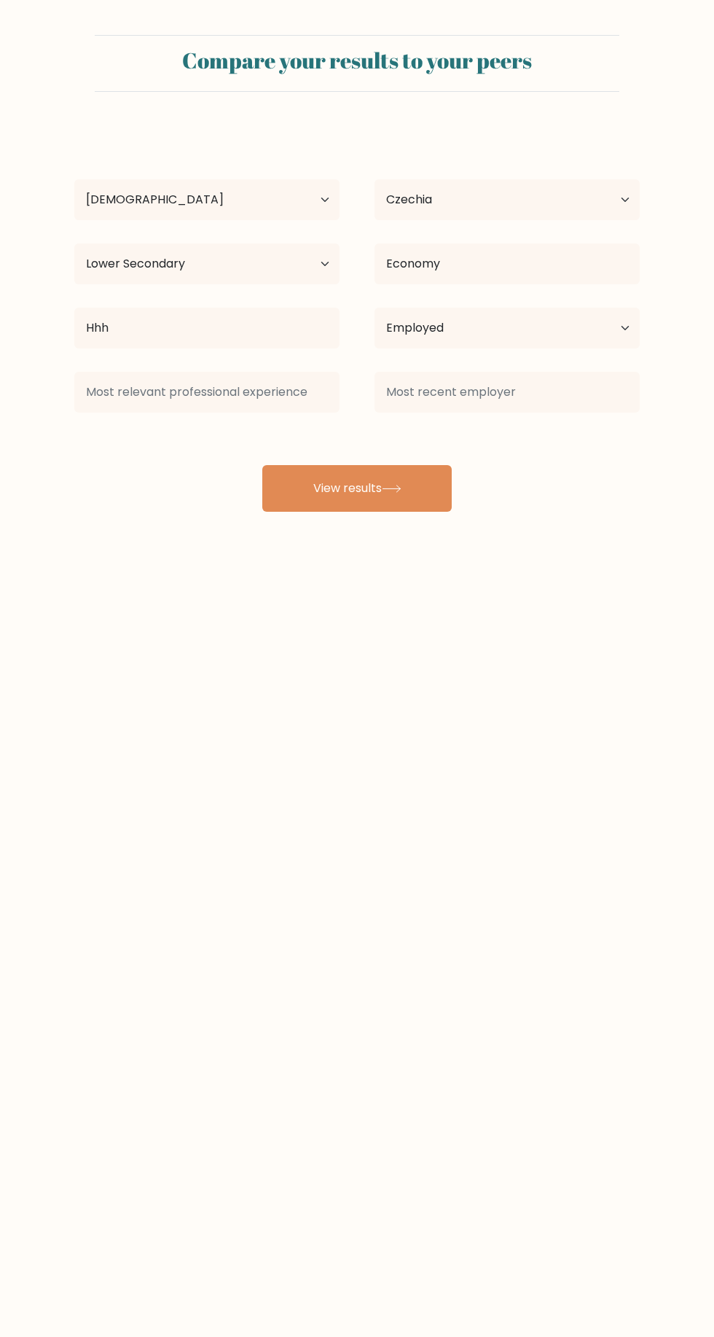
click at [422, 507] on button "View results" at bounding box center [357, 488] width 190 height 47
click at [319, 433] on option "Amalgamator (Manufacturing and Production)" at bounding box center [202, 433] width 248 height 23
type input "Amalgamator"
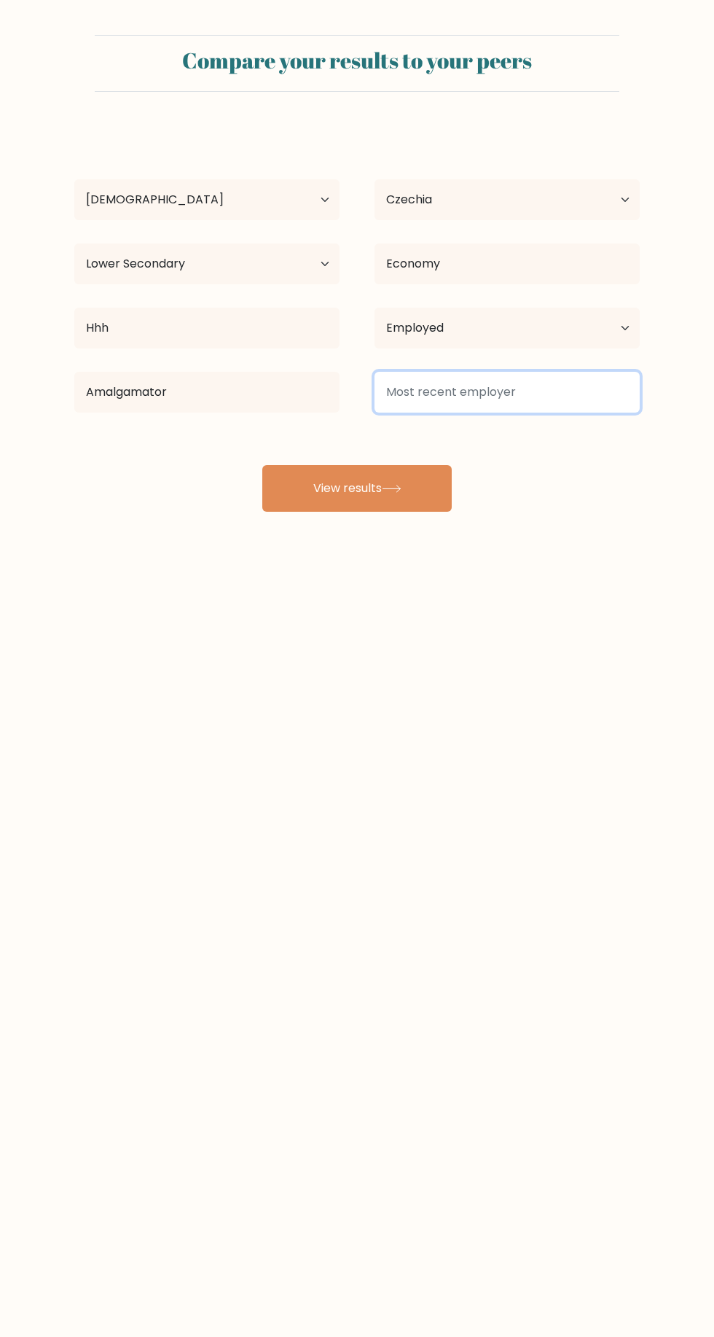
click at [486, 389] on input at bounding box center [507, 392] width 265 height 41
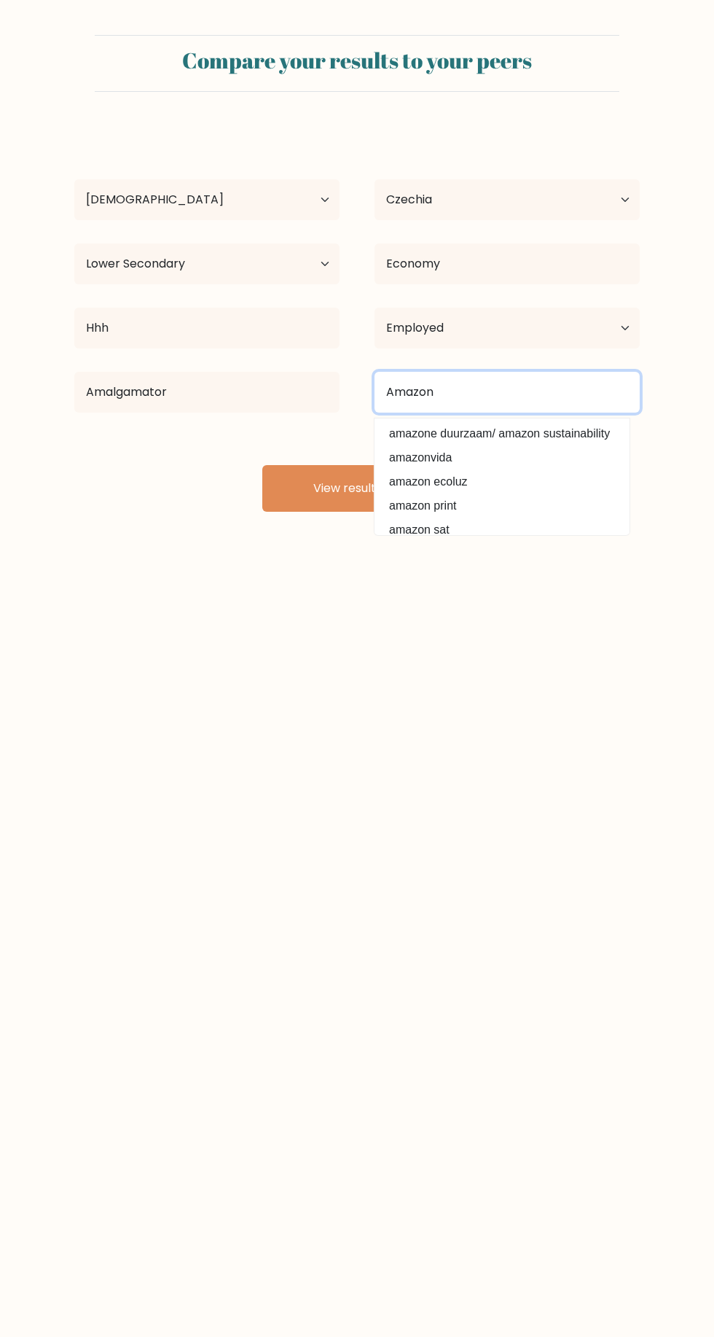
type input "Amazon"
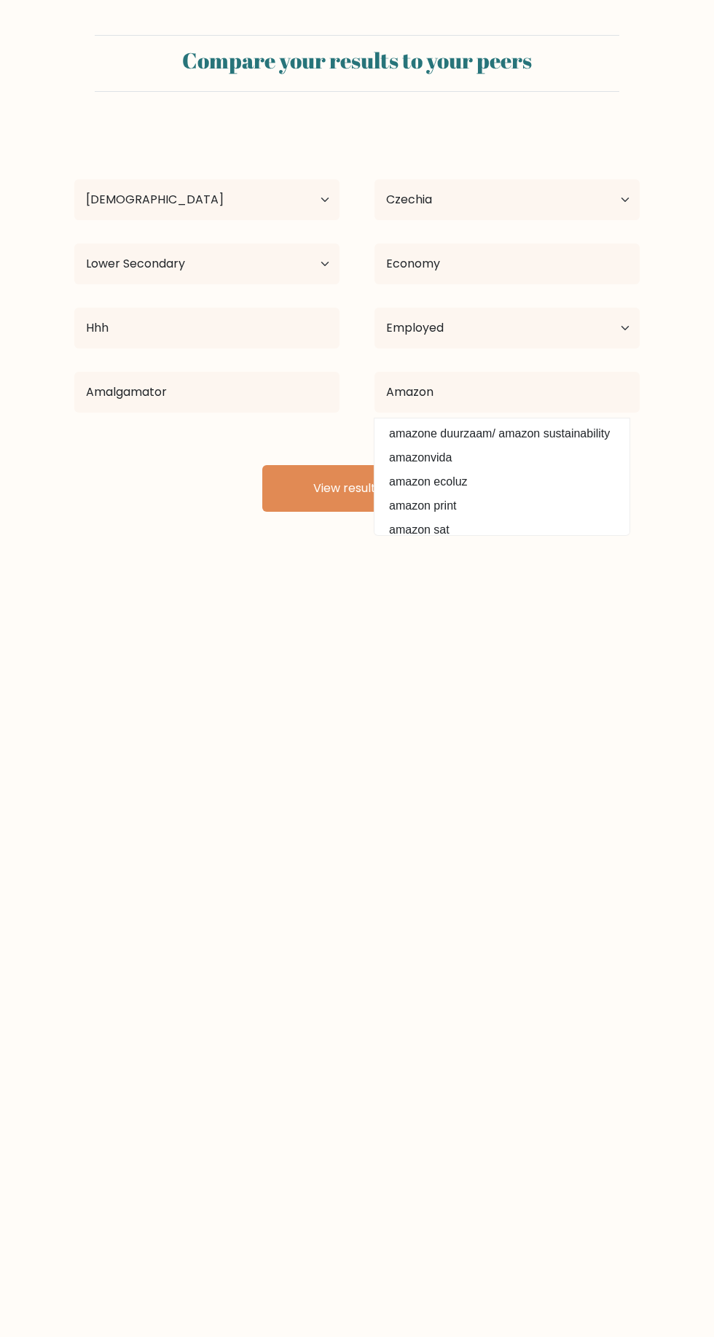
click at [300, 499] on button "View results" at bounding box center [357, 488] width 190 height 47
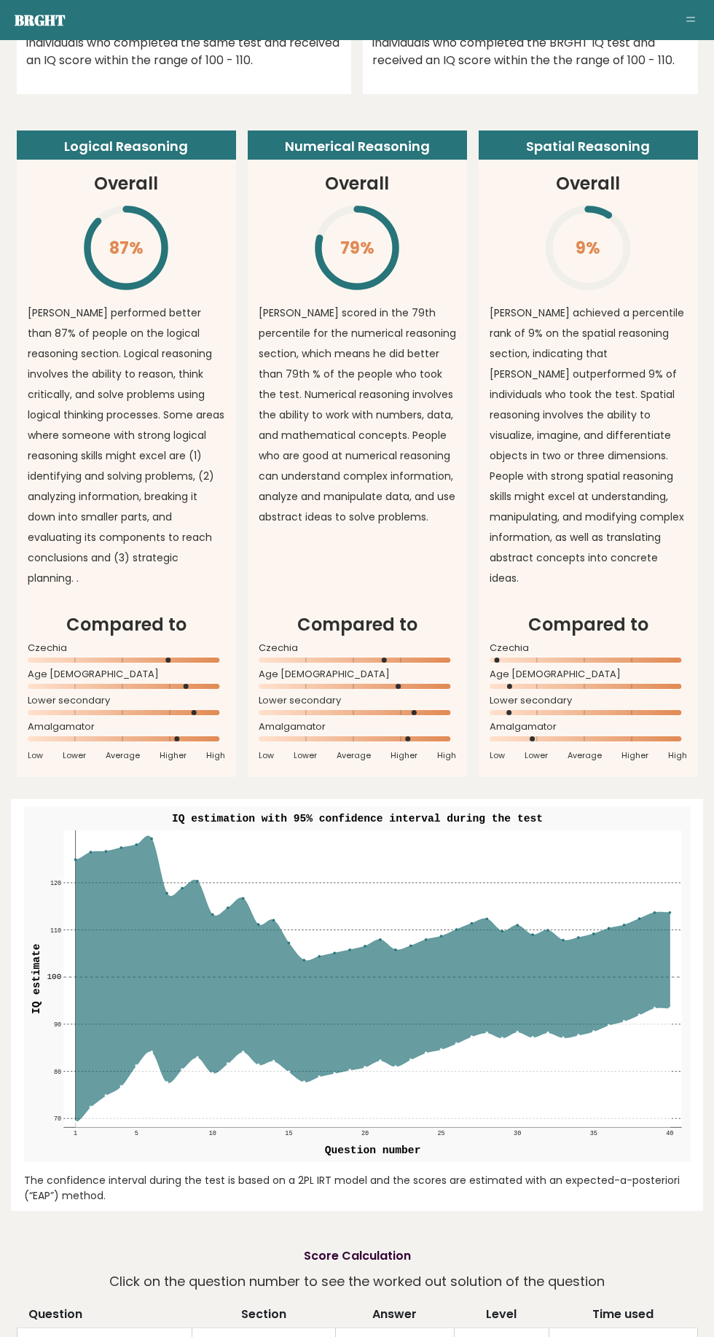
scroll to position [1007, 0]
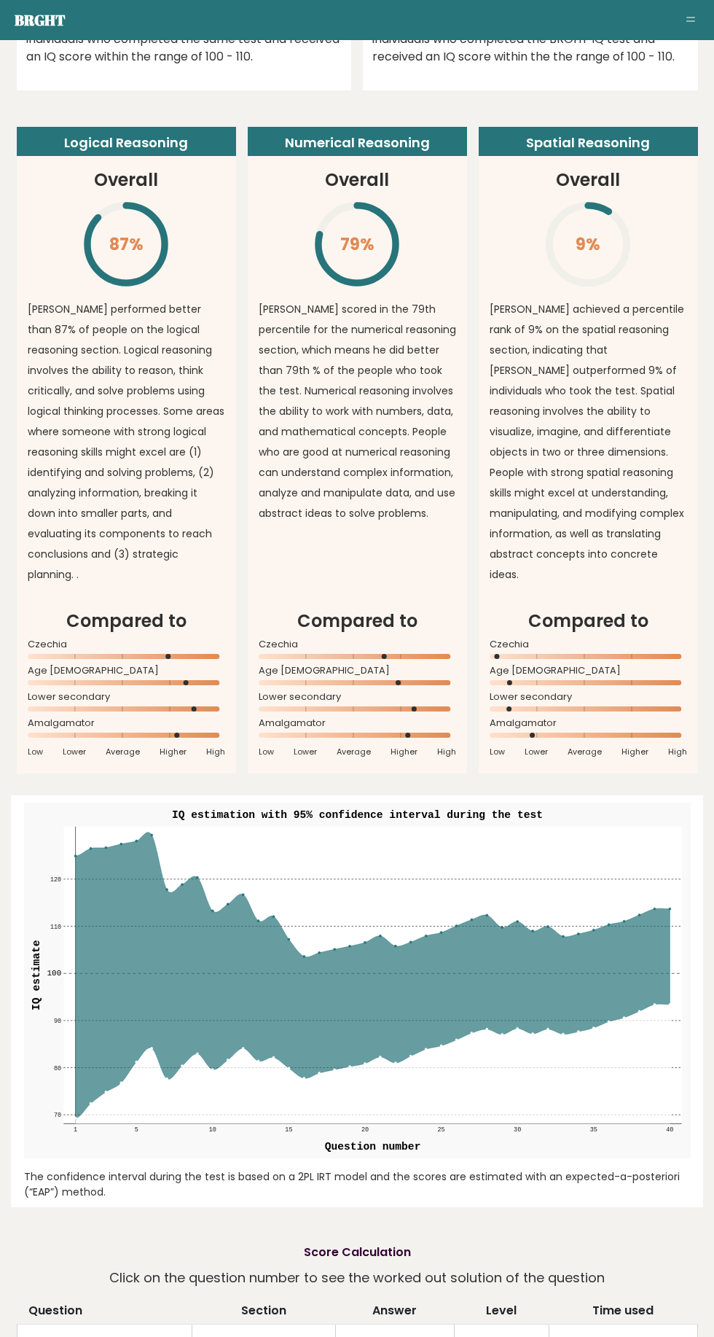
click at [487, 898] on icon at bounding box center [487, 974] width 0 height 297
click at [410, 932] on icon at bounding box center [410, 974] width 0 height 297
click at [502, 842] on rect at bounding box center [372, 974] width 618 height 297
click at [502, 980] on icon at bounding box center [372, 975] width 595 height 286
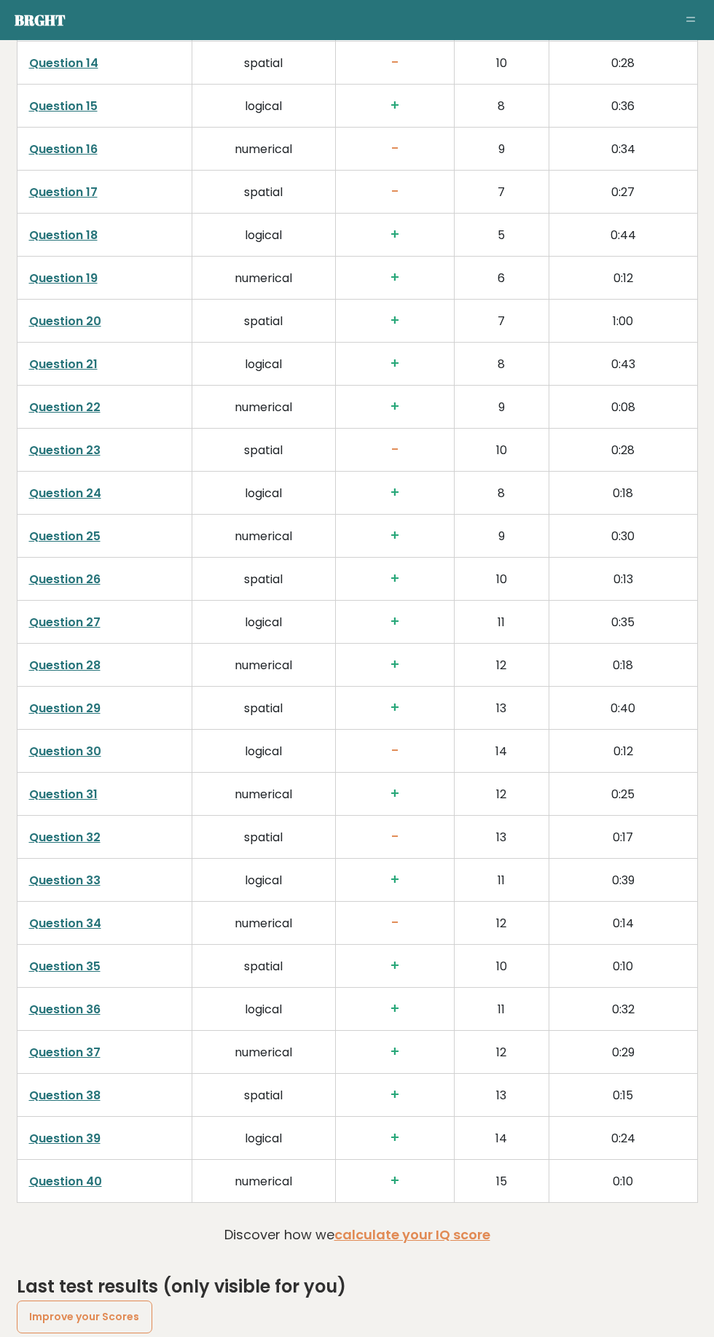
scroll to position [2896, 0]
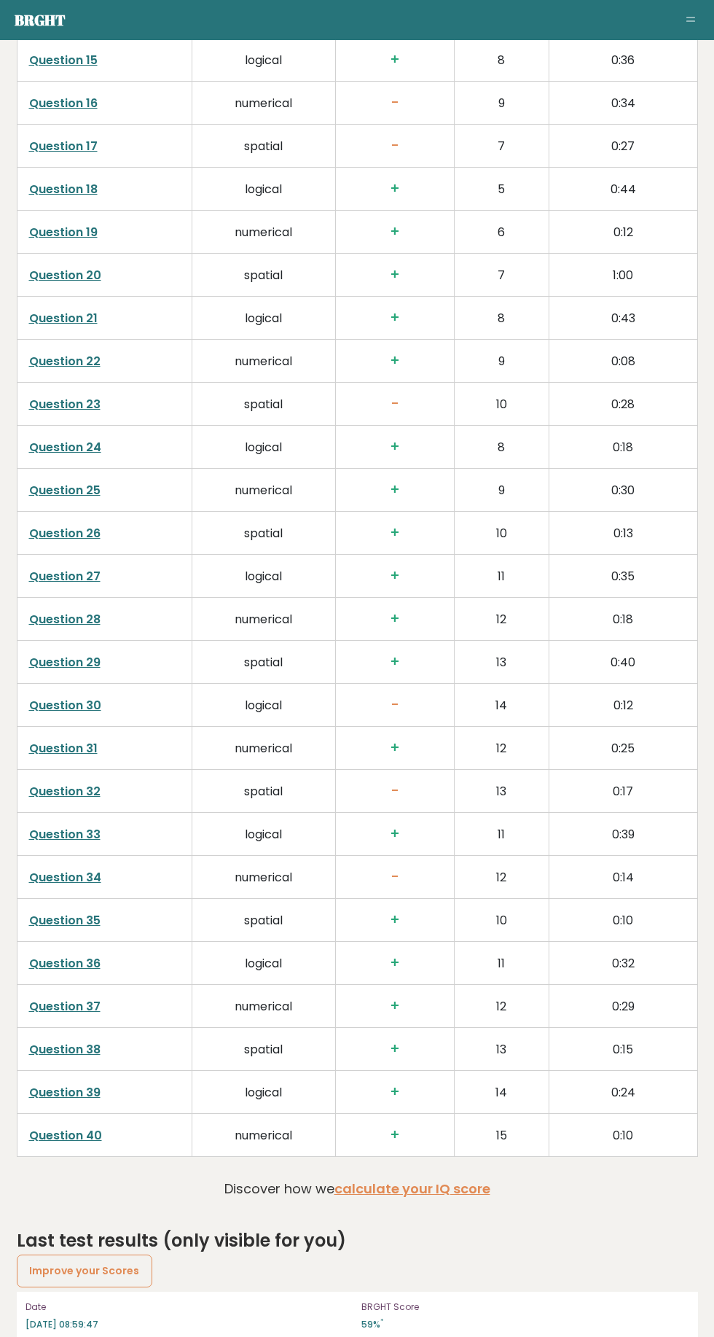
click at [445, 1180] on link "calculate your IQ score" at bounding box center [413, 1189] width 156 height 18
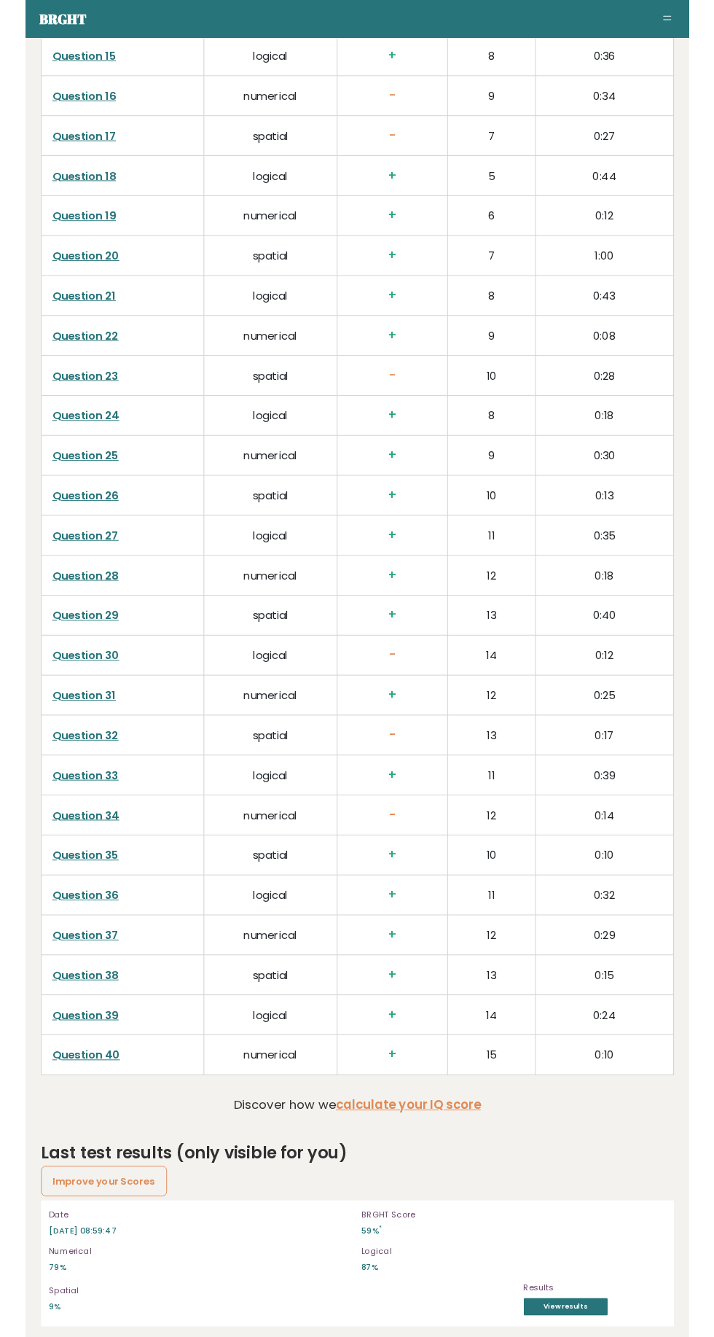
scroll to position [2945, 0]
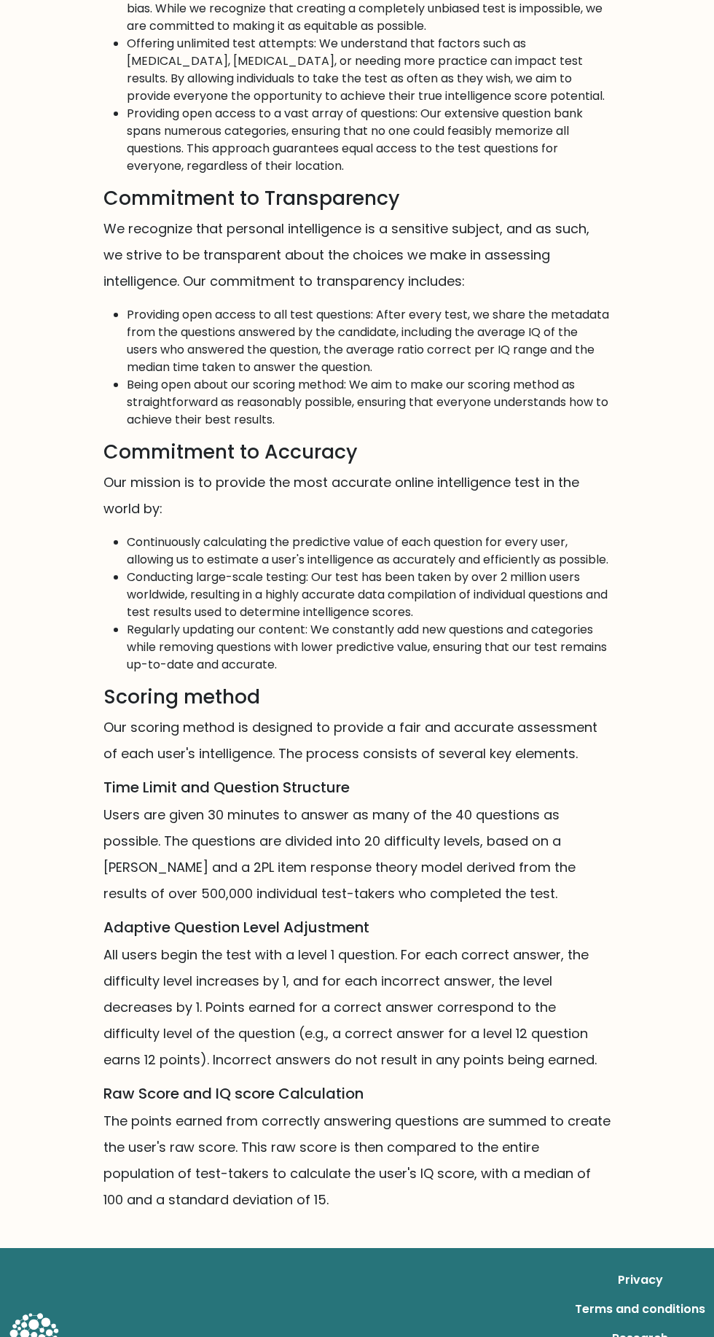
scroll to position [437, 0]
